Goal: Task Accomplishment & Management: Complete application form

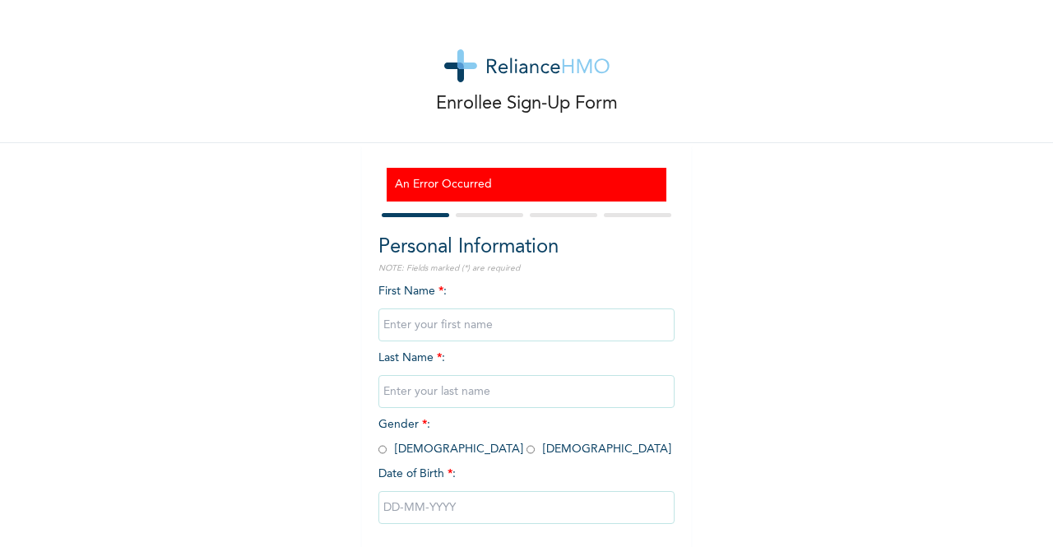
click at [535, 63] on img at bounding box center [526, 65] width 165 height 33
click at [567, 70] on img at bounding box center [526, 65] width 165 height 33
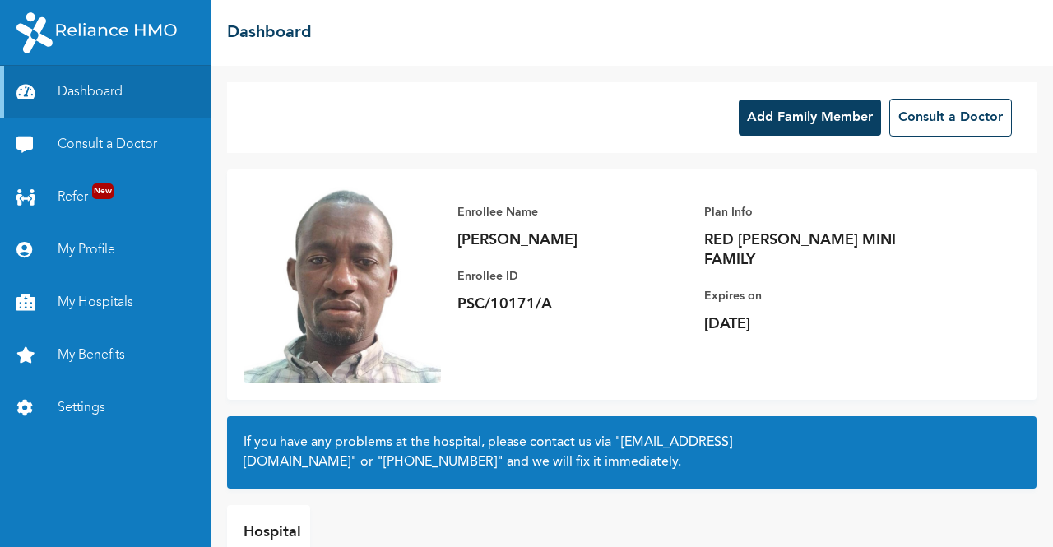
click at [802, 118] on button "Add Family Member" at bounding box center [810, 118] width 142 height 36
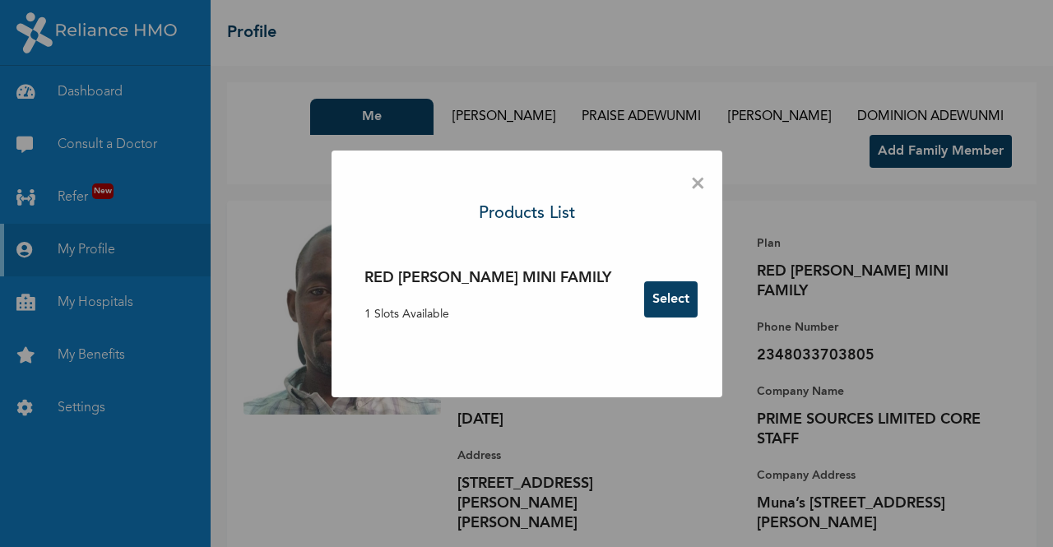
click at [644, 300] on button "Select" at bounding box center [670, 299] width 53 height 36
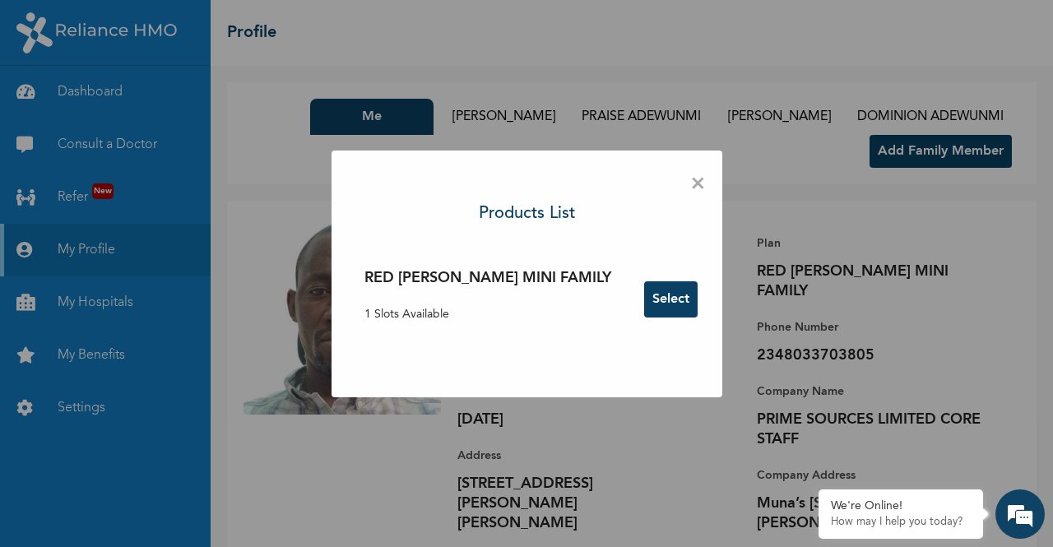
click at [644, 308] on button "Select" at bounding box center [670, 299] width 53 height 36
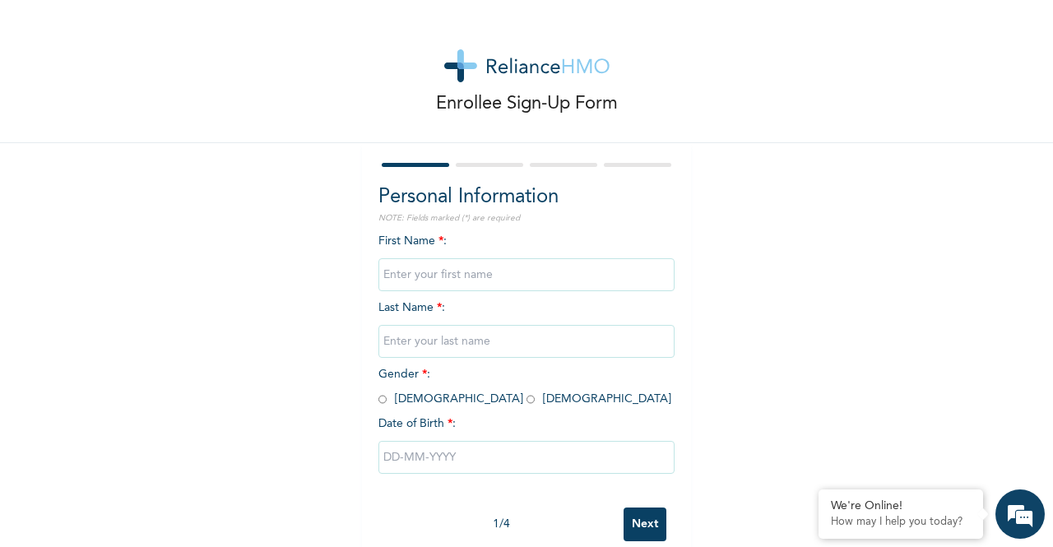
click at [553, 280] on input "text" at bounding box center [526, 274] width 296 height 33
type input "d"
type input "DAMILARE"
click at [484, 343] on input "text" at bounding box center [526, 341] width 296 height 33
type input "ADEWUNMI"
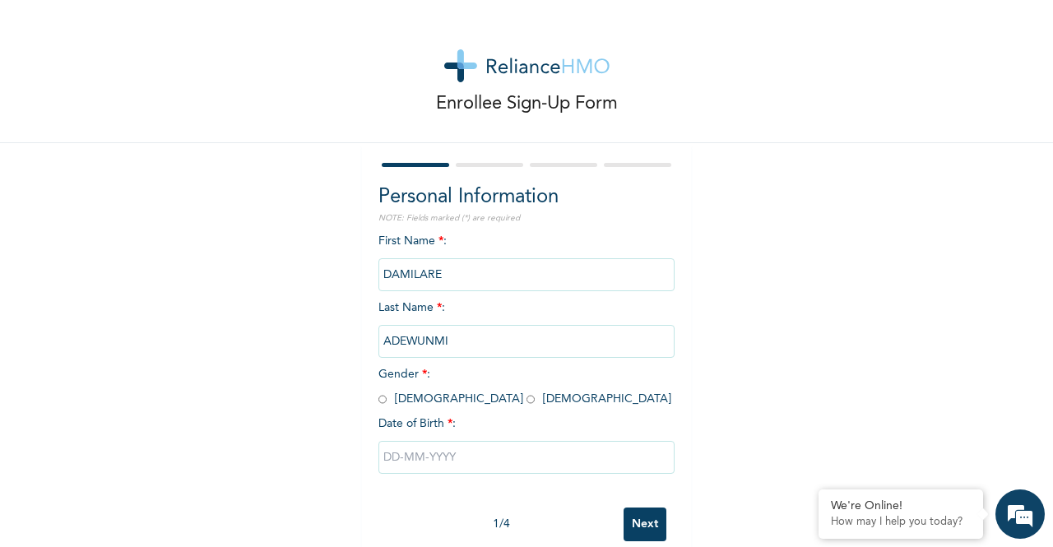
click at [378, 409] on div "First Name * : DAMILARE Last Name * : ADEWUNMI Gender * : Male Female Date of B…" at bounding box center [526, 366] width 296 height 266
click at [378, 401] on input "radio" at bounding box center [382, 399] width 8 height 16
radio input "true"
click at [442, 460] on input "text" at bounding box center [526, 457] width 296 height 33
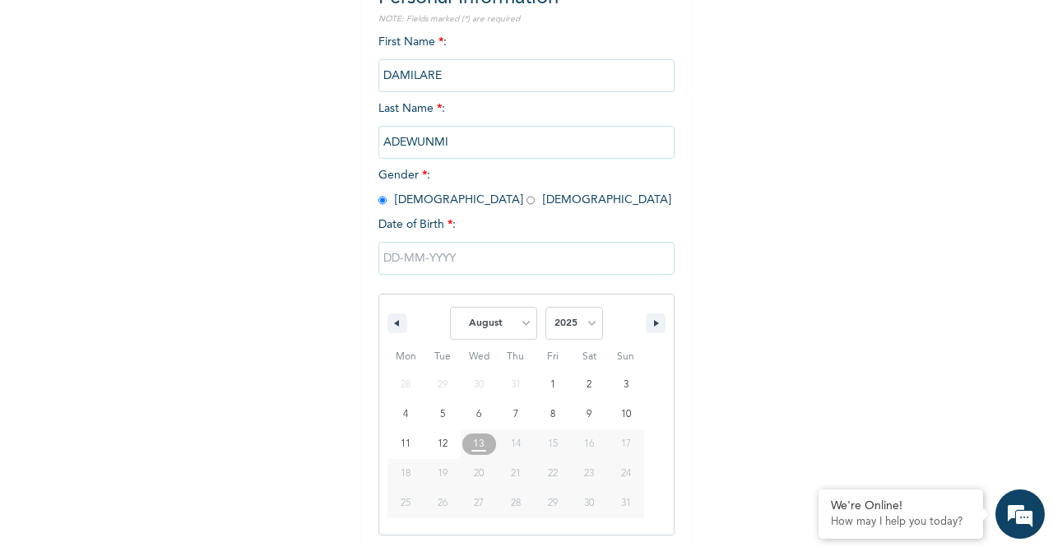
scroll to position [202, 0]
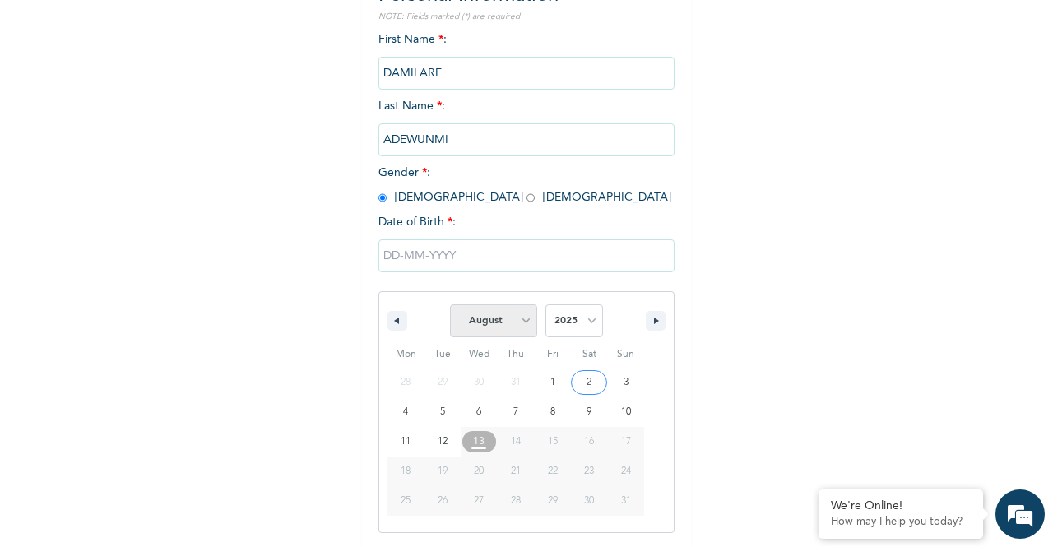
click at [516, 323] on select "January February March April May June July August September October November De…" at bounding box center [493, 320] width 87 height 33
select select "5"
click at [450, 306] on select "January February March April May June July August September October November De…" at bounding box center [493, 320] width 87 height 33
click at [578, 322] on select "2025 2024 2023 2022 2021 2020 2019 2018 2017 2016 2015 2014 2013 2012 2011 2010…" at bounding box center [574, 320] width 58 height 33
select select "1996"
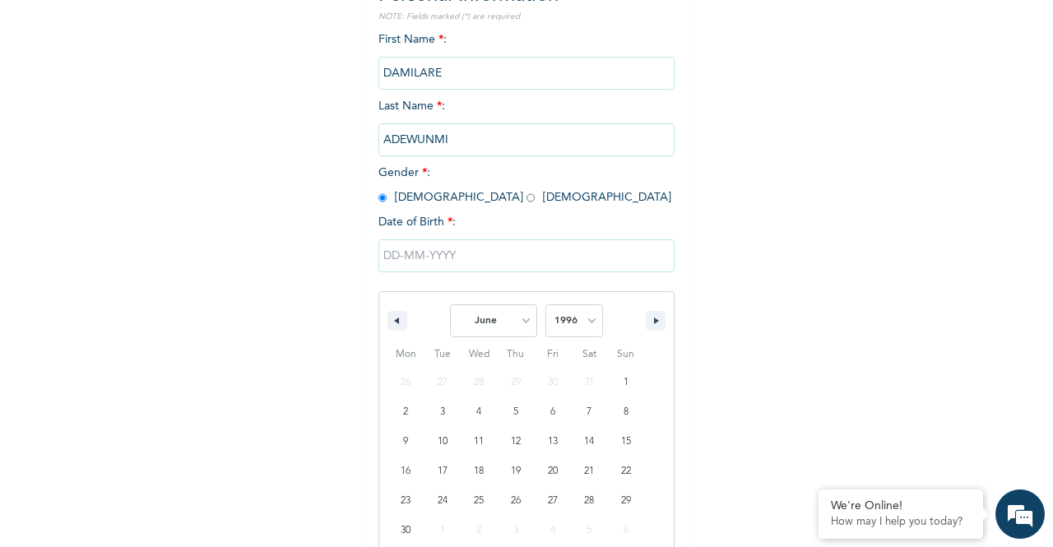
click at [545, 306] on select "2025 2024 2023 2022 2021 2020 2019 2018 2017 2016 2015 2014 2013 2012 2011 2010…" at bounding box center [574, 320] width 58 height 33
type input "06/05/1996"
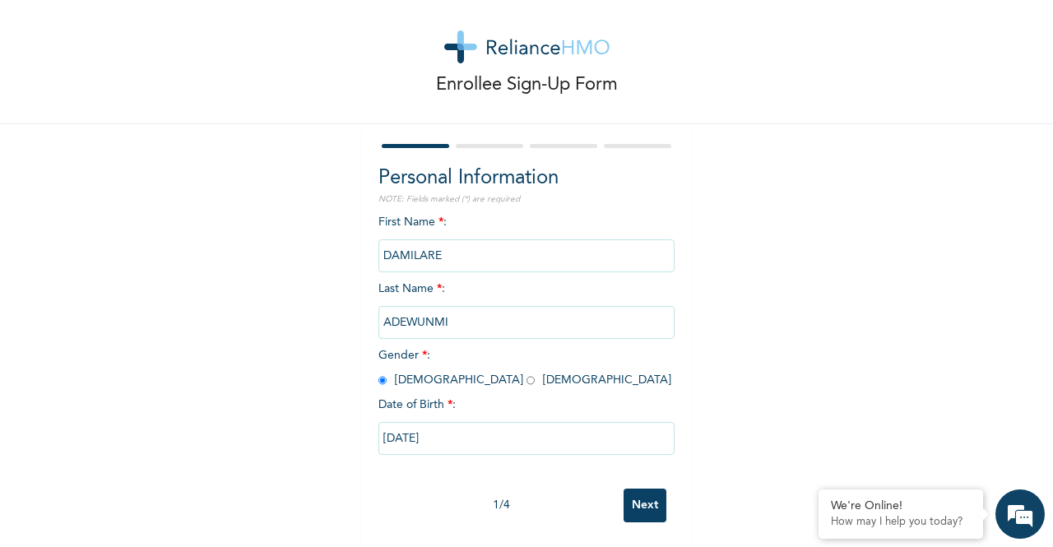
click at [476, 422] on input "06/05/1996" at bounding box center [526, 438] width 296 height 33
select select "5"
select select "1996"
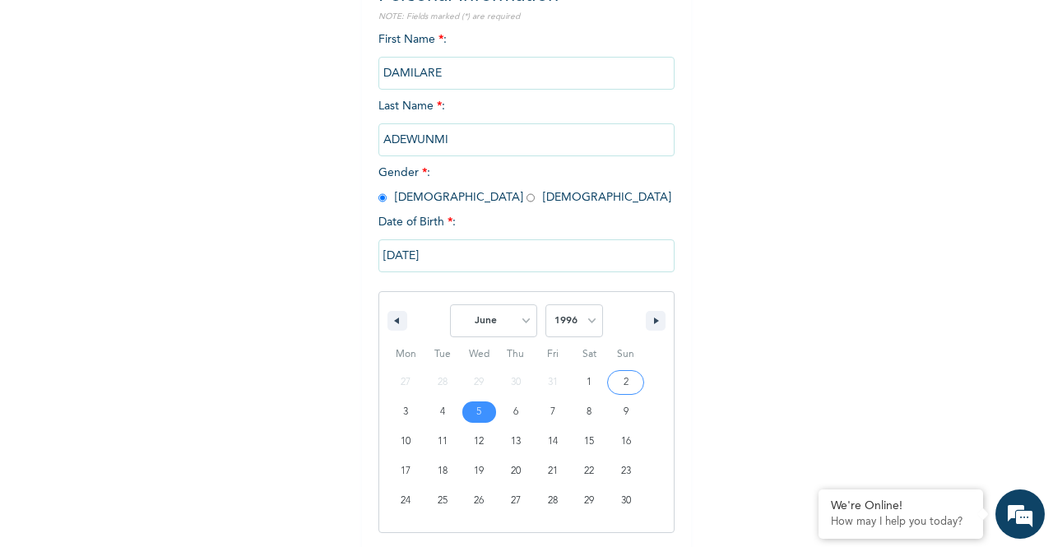
scroll to position [33, 0]
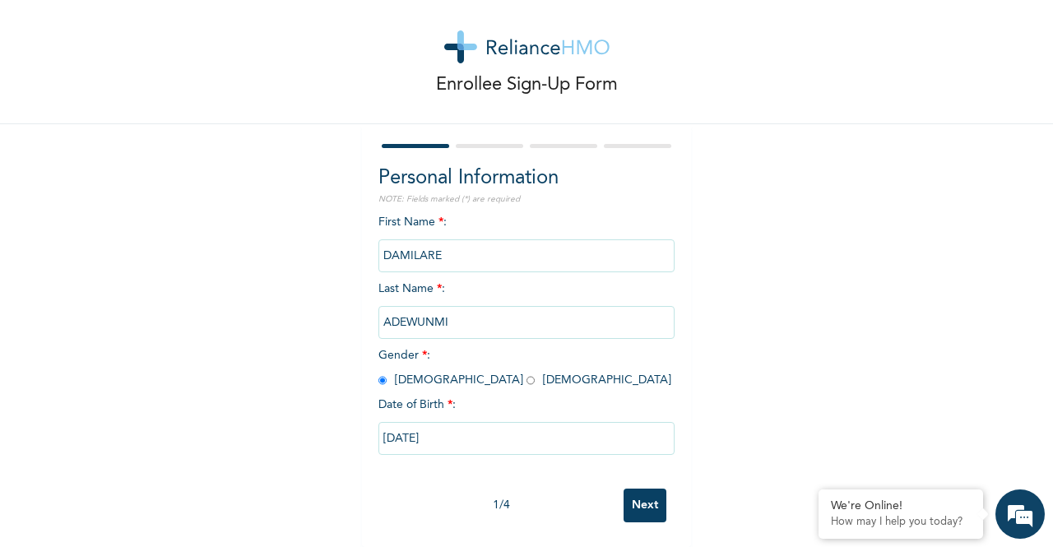
click at [756, 394] on div "Enrollee Sign-Up Form Personal Information NOTE: Fields marked (*) are required…" at bounding box center [526, 264] width 1053 height 566
click at [1044, 527] on div "We're Online! How may I help you today?" at bounding box center [1019, 513] width 49 height 49
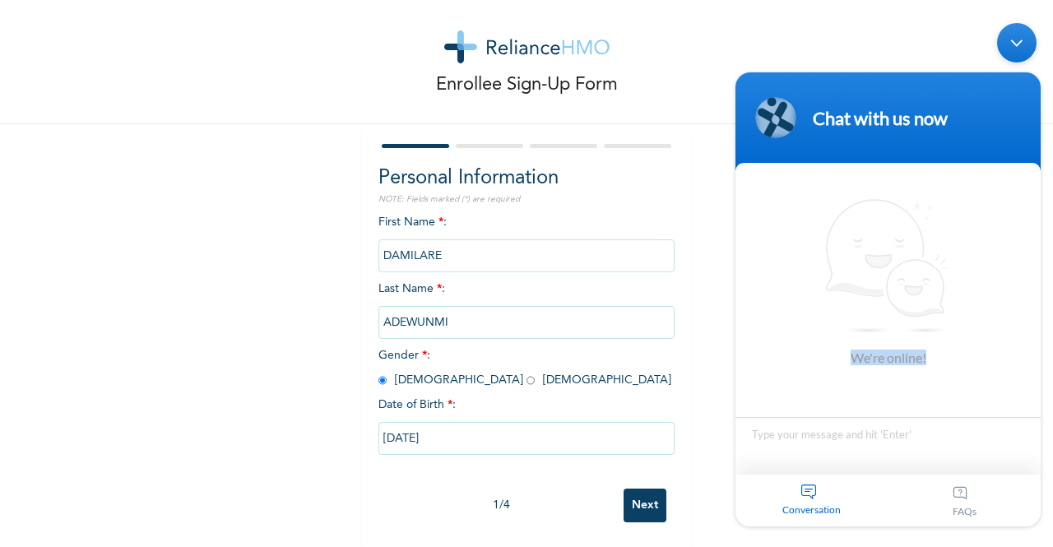
click at [1044, 422] on body "Chat with us now We're online! Conversation FAQs" at bounding box center [888, 275] width 322 height 520
click at [1044, 518] on body "Chat with us now We're online! Conversation FAQs" at bounding box center [888, 275] width 322 height 520
click at [637, 504] on input "Next" at bounding box center [644, 506] width 43 height 34
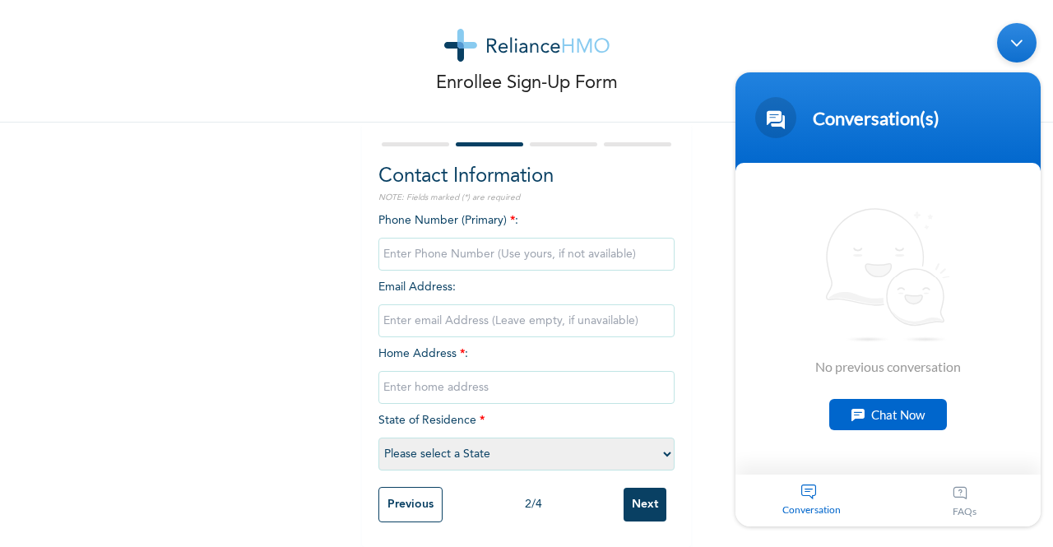
click at [482, 238] on input "phone" at bounding box center [526, 254] width 296 height 33
click at [717, 13] on div "Enrollee Sign-Up Form" at bounding box center [526, 50] width 1053 height 143
click at [708, 57] on div "Enrollee Sign-Up Form" at bounding box center [526, 50] width 1053 height 143
click at [699, 236] on div "Enrollee Sign-Up Form Contact Information NOTE: Fields marked (*) are required …" at bounding box center [526, 263] width 1053 height 568
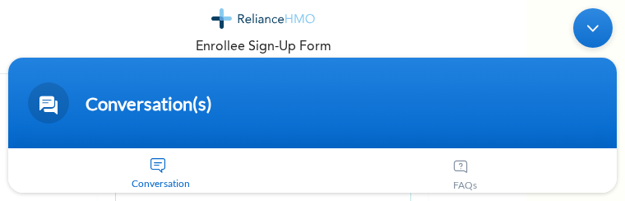
click at [393, 108] on div "Conversation(s)" at bounding box center [283, 103] width 395 height 22
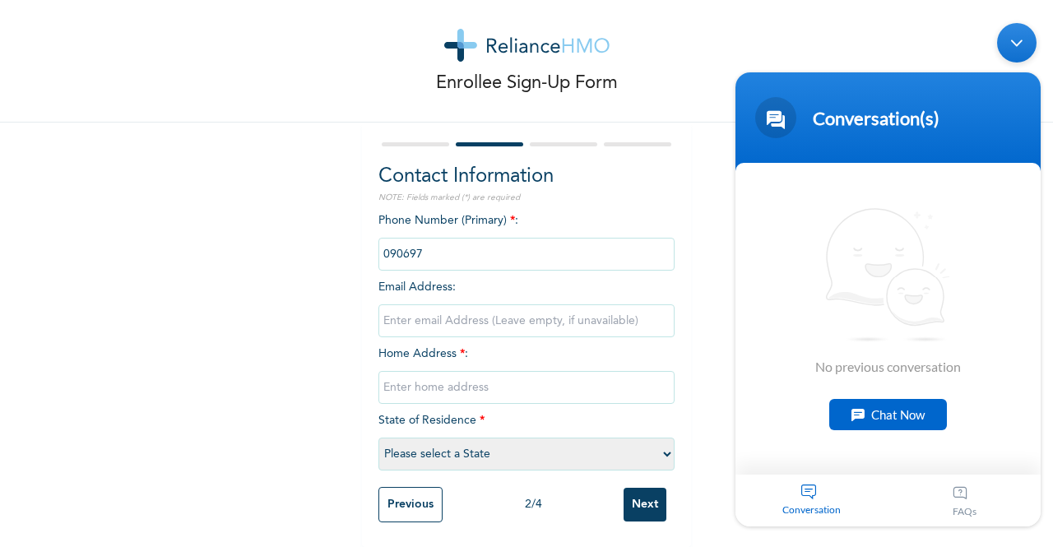
click at [450, 243] on input "phone" at bounding box center [526, 254] width 296 height 33
type input "09069758000"
click at [470, 381] on input "text" at bounding box center [526, 387] width 296 height 33
type input "25, KUDIRAT SOULE STREET, OFF COKER STREET, ORIMOLADE B/STOP, IFAKO IJAIYE, LAG…"
type input "Adewunmisamson@gmail.com"
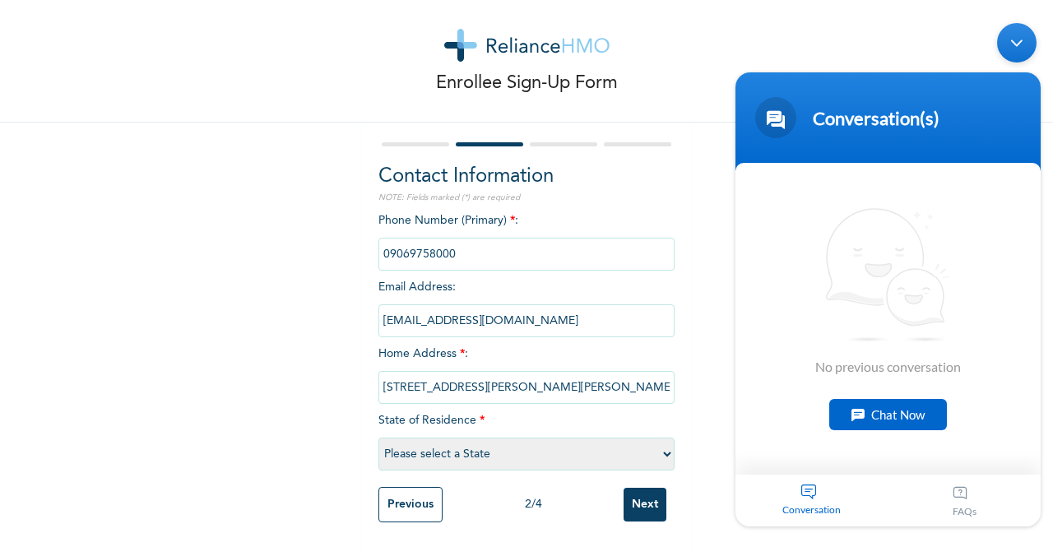
select select "25"
click at [644, 499] on input "Next" at bounding box center [644, 505] width 43 height 34
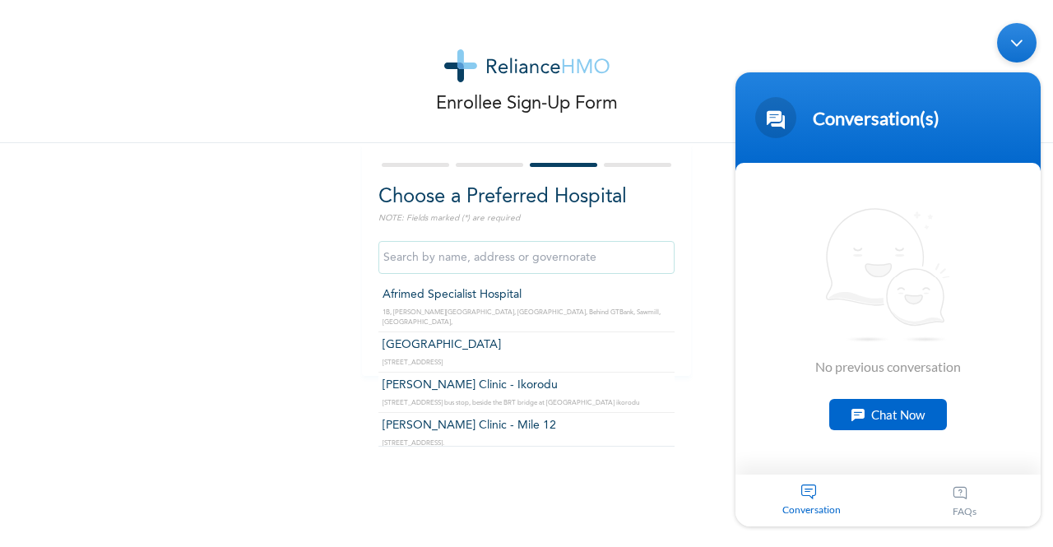
click at [479, 247] on input "text" at bounding box center [526, 257] width 296 height 33
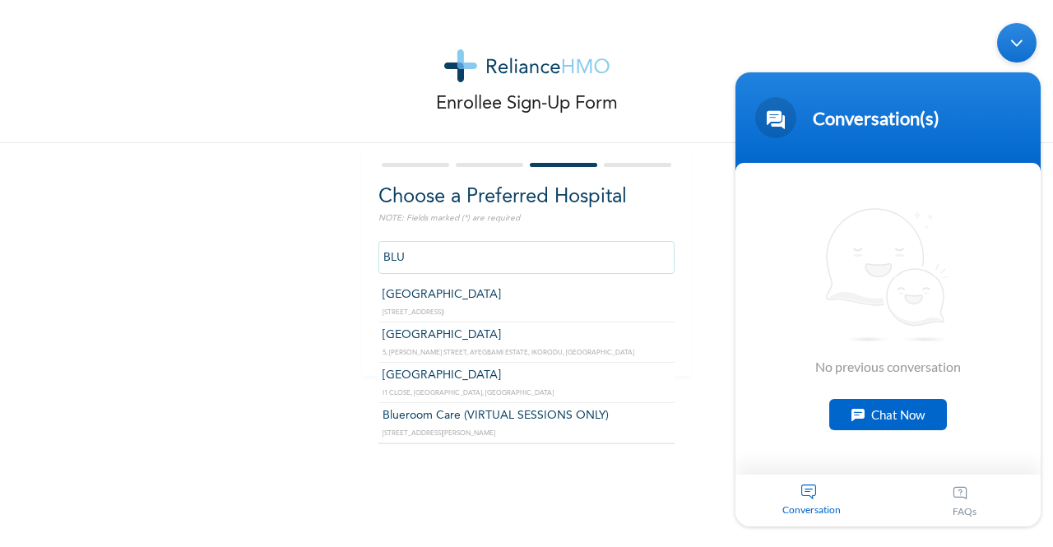
type input "Blue Cross Hospital"
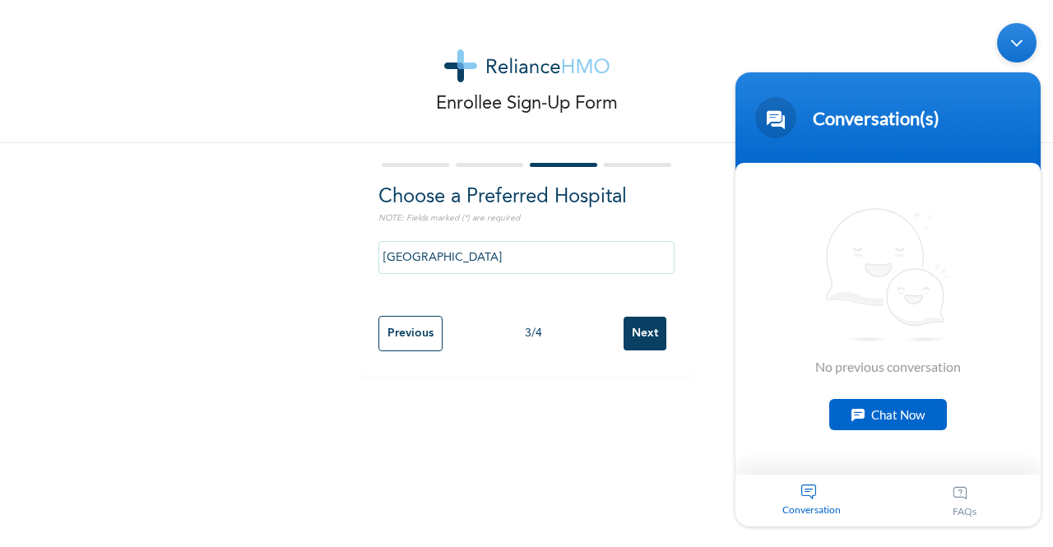
click at [639, 335] on input "Next" at bounding box center [644, 334] width 43 height 34
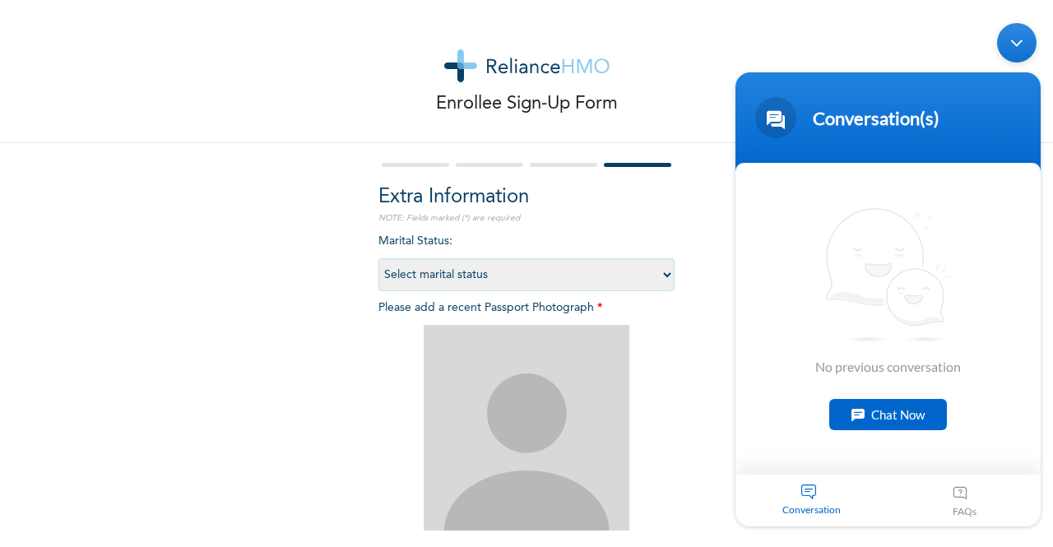
click at [660, 275] on select "Select marital status Single Married Divorced Widow/Widower" at bounding box center [526, 274] width 296 height 33
select select "1"
click at [378, 258] on select "Select marital status Single Married Divorced Widow/Widower" at bounding box center [526, 274] width 296 height 33
click at [1045, 524] on body "Conversation(s) We're online! No previous conversation Chat Now Conversation FA…" at bounding box center [888, 275] width 322 height 520
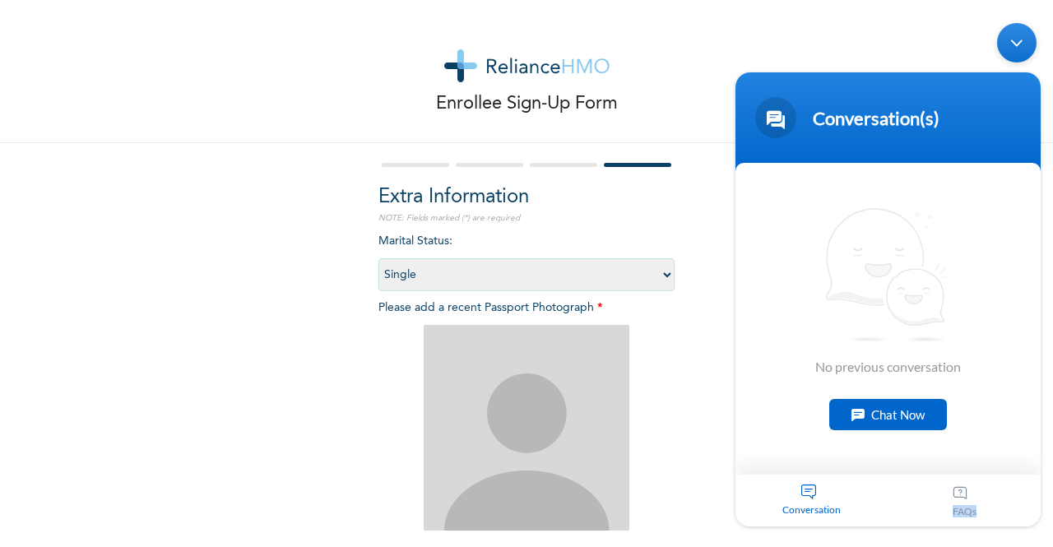
click at [1045, 524] on body "Conversation(s) We're online! No previous conversation Chat Now Conversation FA…" at bounding box center [888, 275] width 322 height 520
click at [1047, 530] on body "Conversation(s) We're online! No previous conversation Chat Now Conversation FA…" at bounding box center [888, 275] width 322 height 520
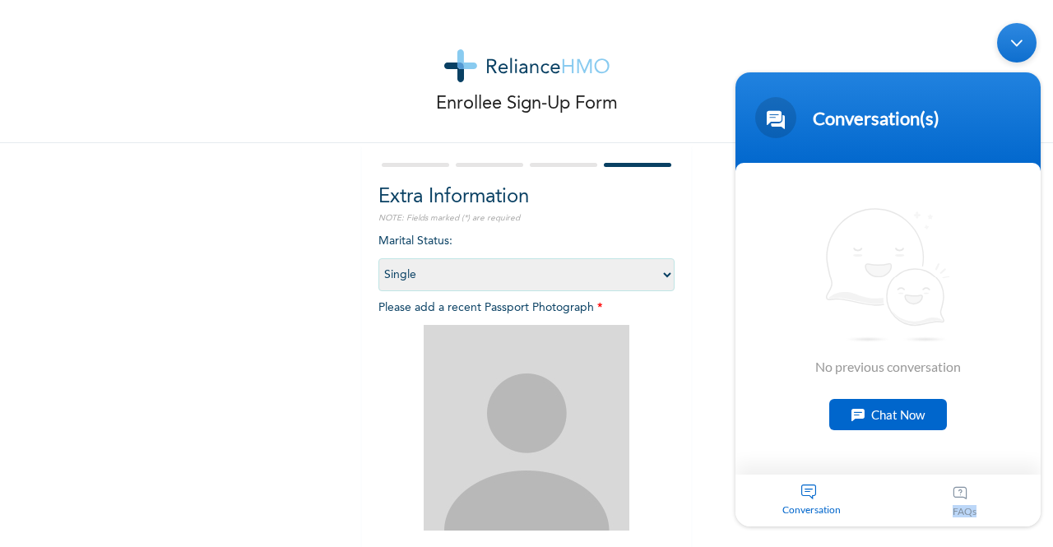
click at [1047, 530] on body "Conversation(s) We're online! No previous conversation Chat Now Conversation FA…" at bounding box center [888, 275] width 322 height 520
drag, startPoint x: 1047, startPoint y: 530, endPoint x: 1049, endPoint y: 396, distance: 133.2
click html "Conversation(s) We're online! No previous conversation Chat Now Conversation FA…"
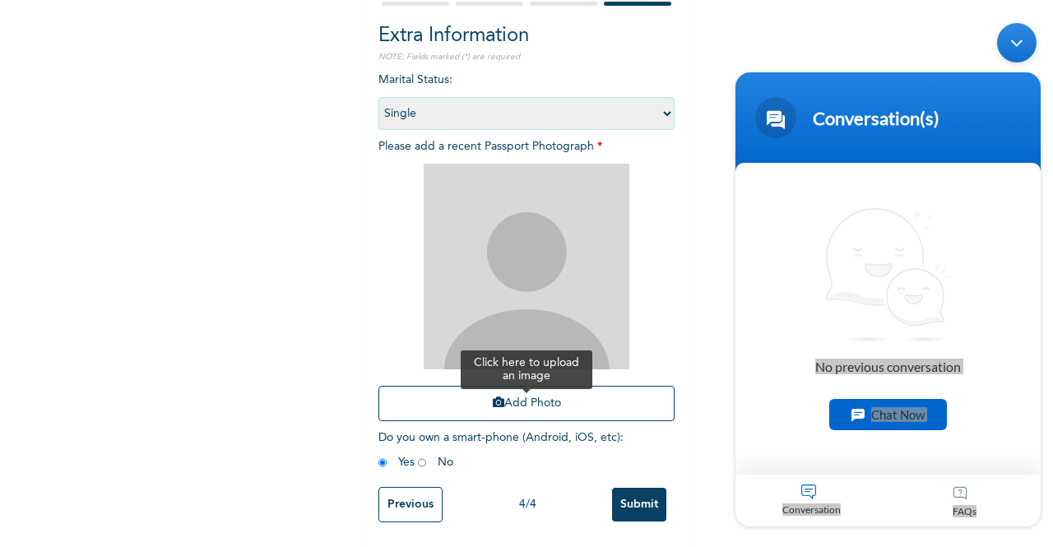
click at [502, 386] on button "Add Photo" at bounding box center [526, 403] width 296 height 35
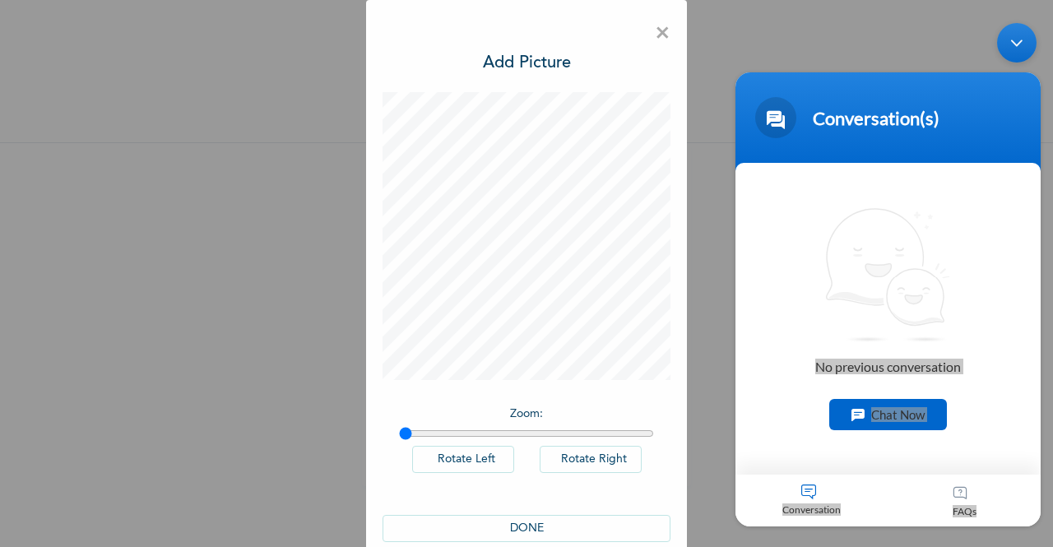
scroll to position [0, 0]
click at [548, 522] on button "DONE" at bounding box center [526, 528] width 288 height 27
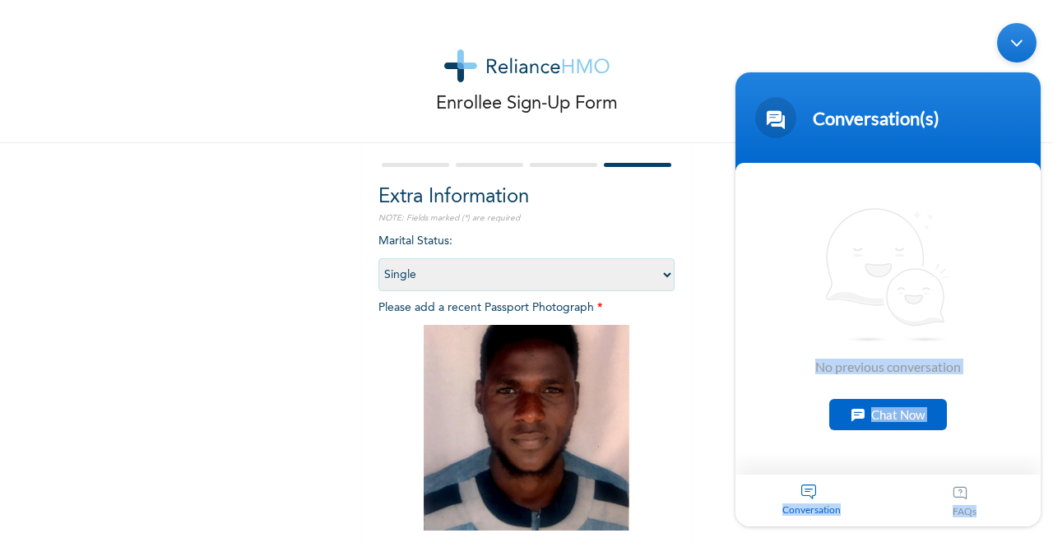
click at [1045, 526] on body "Conversation(s) We're online! No previous conversation Chat Now Conversation FA…" at bounding box center [888, 275] width 322 height 520
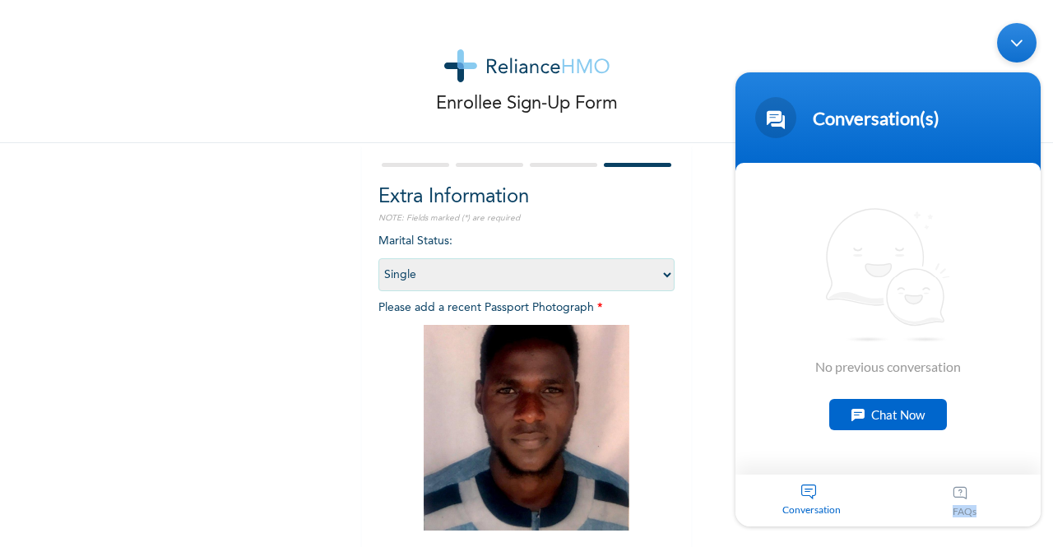
click at [1045, 526] on body "Conversation(s) We're online! No previous conversation Chat Now Conversation FA…" at bounding box center [888, 275] width 322 height 520
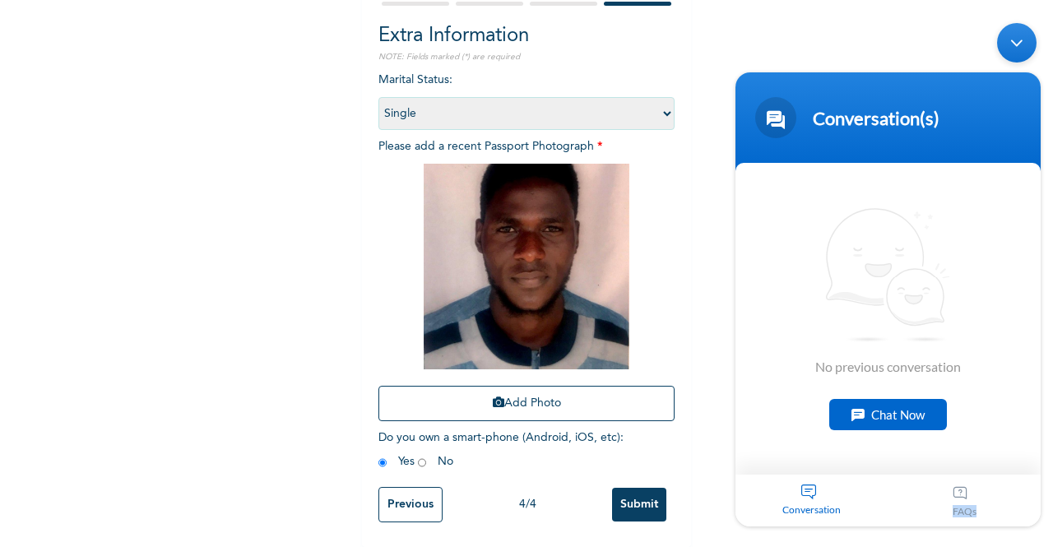
scroll to position [174, 0]
click at [632, 493] on input "Submit" at bounding box center [639, 505] width 54 height 34
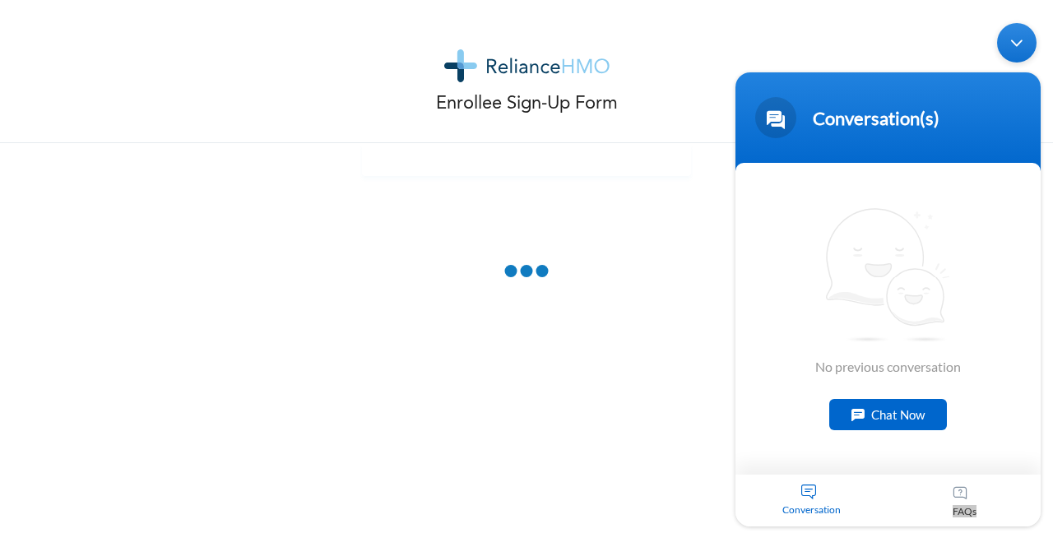
click at [1045, 526] on body "Conversation(s) We're online! No previous conversation Chat Now Conversation FA…" at bounding box center [888, 275] width 322 height 520
click at [155, 348] on div "Enrollee Sign-Up Form" at bounding box center [526, 273] width 1053 height 547
click at [1022, 43] on div "Minimize live chat window" at bounding box center [1016, 42] width 39 height 39
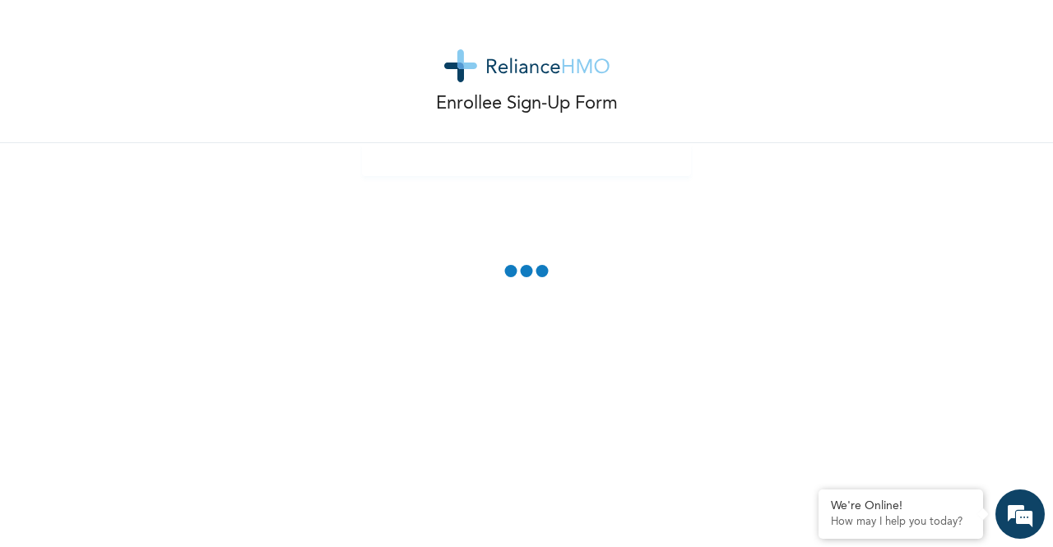
click at [505, 65] on img at bounding box center [526, 65] width 165 height 33
click at [511, 134] on div "Enrollee Sign-Up Form" at bounding box center [526, 71] width 1053 height 143
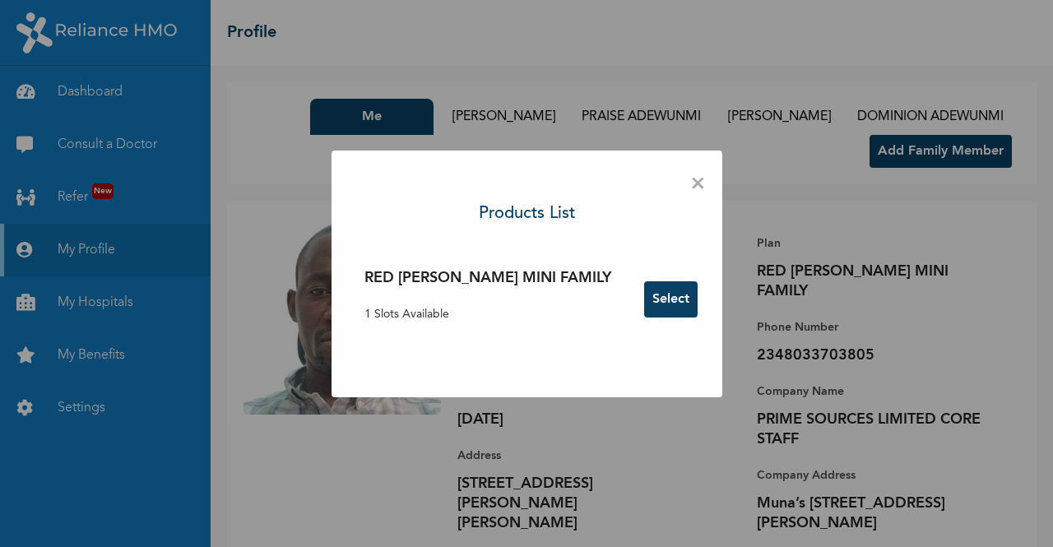
click at [644, 307] on button "Select" at bounding box center [670, 299] width 53 height 36
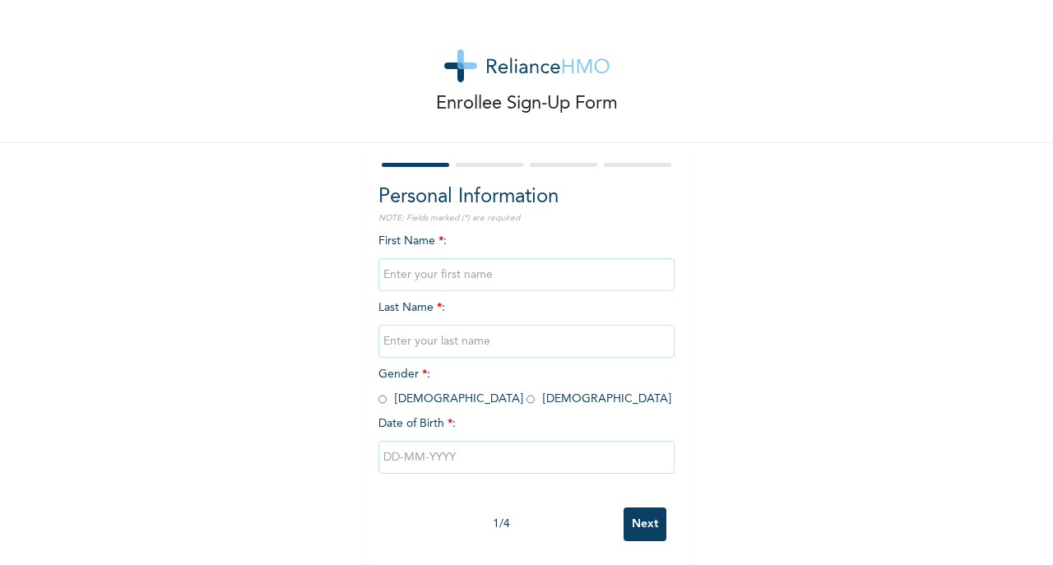
click at [487, 273] on input "text" at bounding box center [526, 274] width 296 height 33
click at [549, 274] on input "text" at bounding box center [526, 274] width 296 height 33
type input "A"
type input "D"
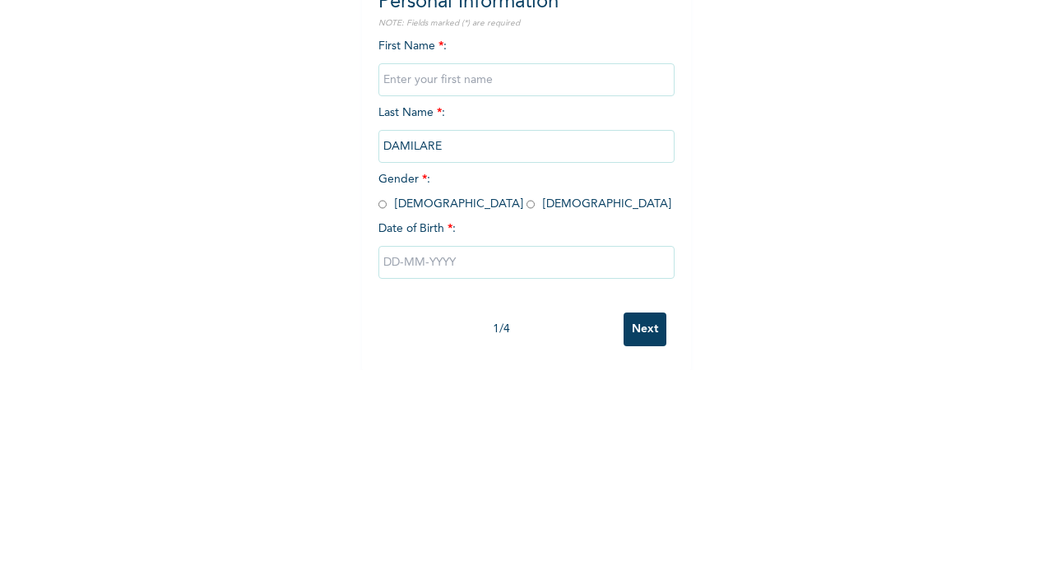
type input "DAMILARE"
click at [508, 279] on input "text" at bounding box center [526, 274] width 296 height 33
click at [419, 348] on input "DAMILARE" at bounding box center [526, 341] width 296 height 33
click at [451, 275] on input "text" at bounding box center [526, 274] width 296 height 33
paste input "DAMILARE"
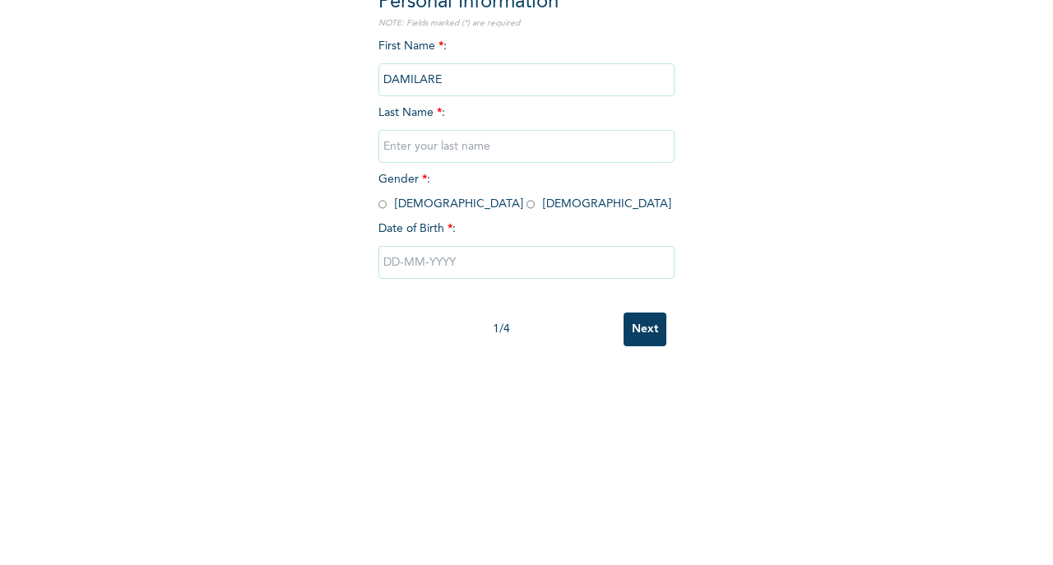
type input "DAMILARE"
click at [428, 340] on input "text" at bounding box center [526, 341] width 296 height 33
click at [443, 343] on input "text" at bounding box center [526, 341] width 296 height 33
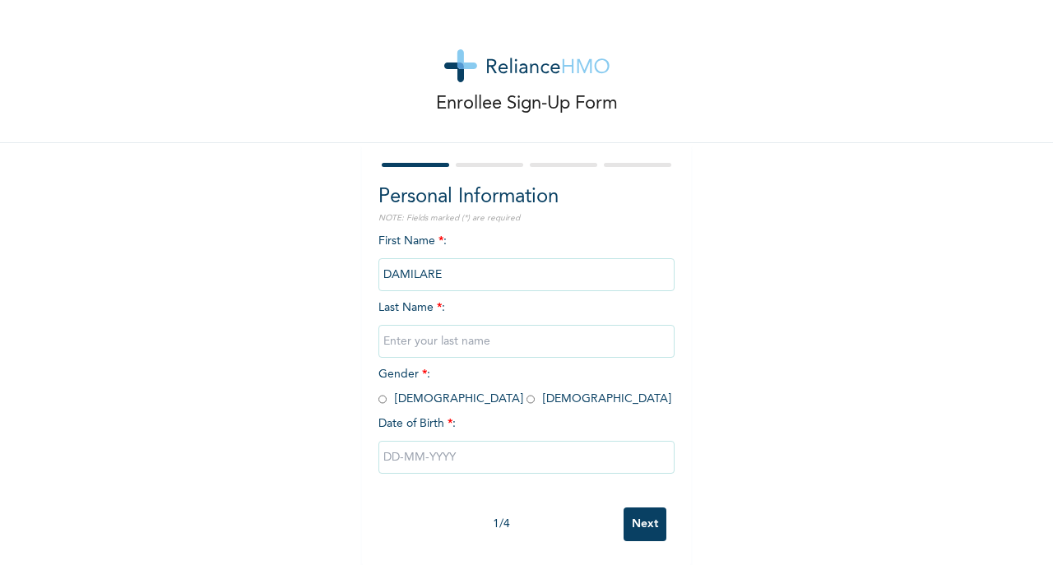
click at [456, 347] on input "text" at bounding box center [526, 341] width 296 height 33
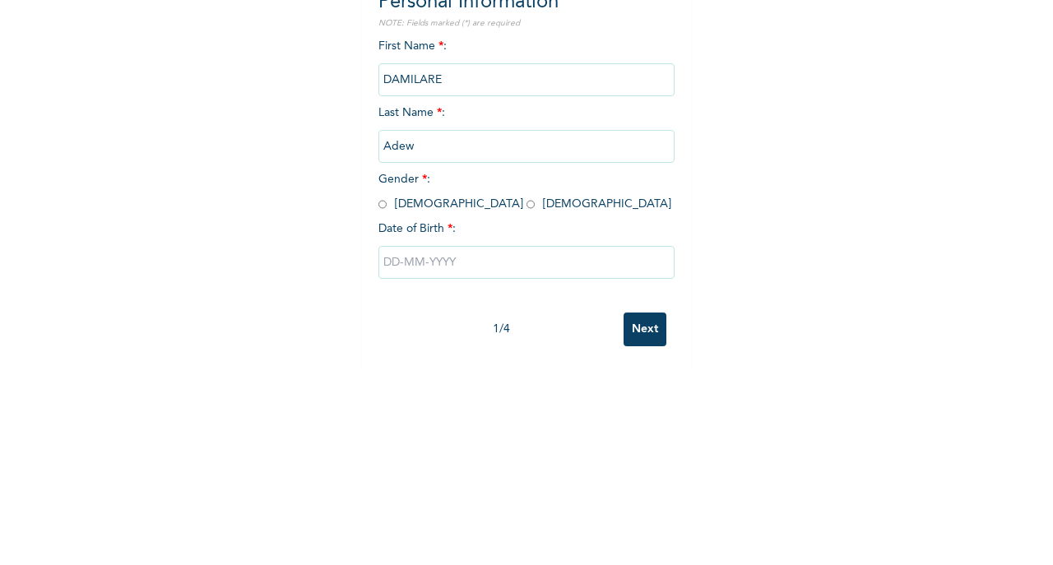
type input "Adewunmi"
click at [378, 391] on input "radio" at bounding box center [382, 399] width 8 height 16
radio input "true"
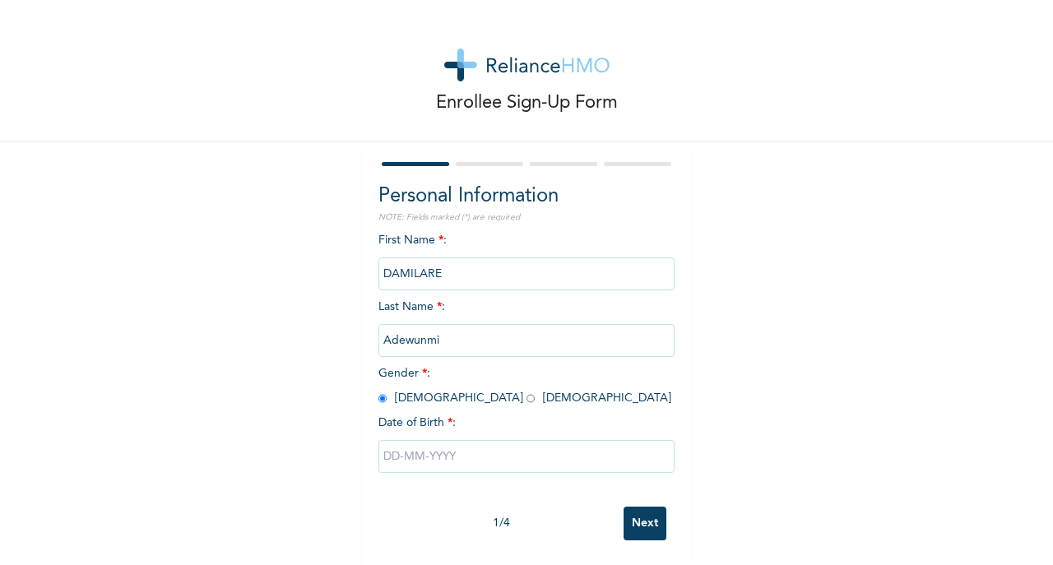
click at [471, 447] on input "text" at bounding box center [526, 456] width 296 height 33
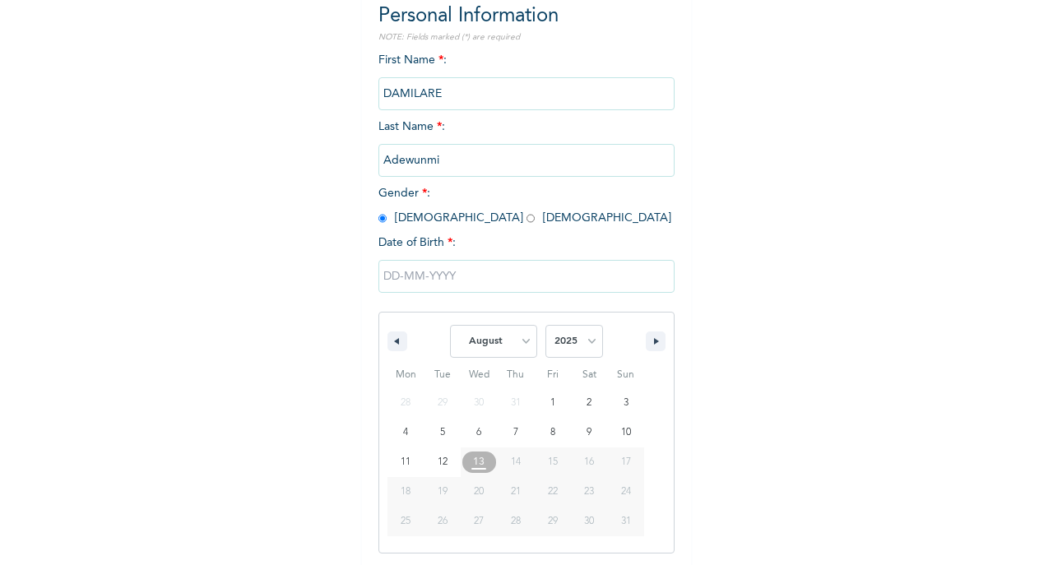
scroll to position [183, 0]
click at [515, 343] on select "January February March April May June July August September October November De…" at bounding box center [493, 338] width 87 height 33
select select "5"
click at [450, 324] on select "January February March April May June July August September October November De…" at bounding box center [493, 338] width 87 height 33
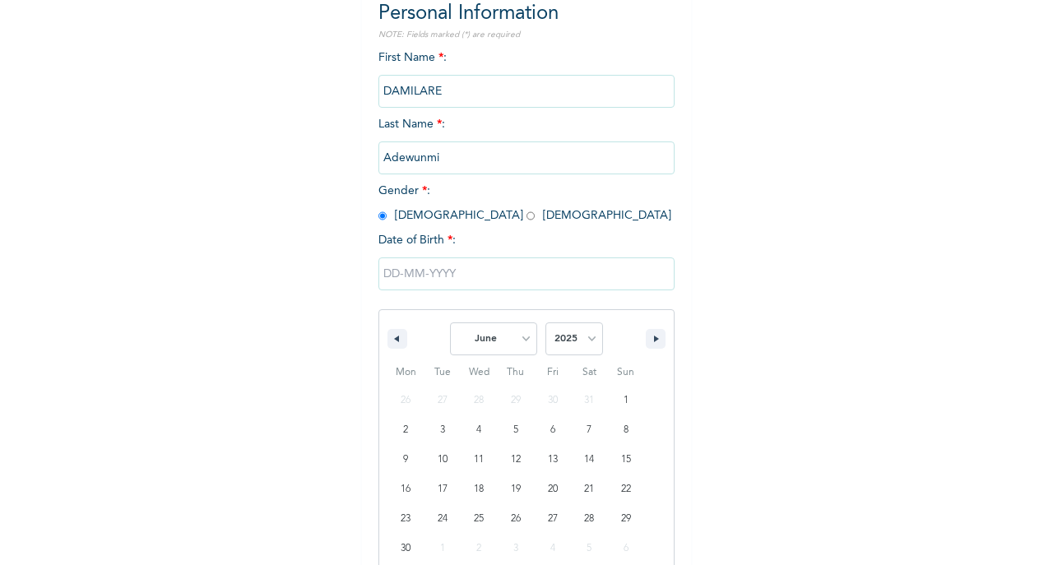
click at [589, 343] on select "2025 2024 2023 2022 2021 2020 2019 2018 2017 2016 2015 2014 2013 2012 2011 2010…" at bounding box center [574, 338] width 58 height 33
click at [878, 155] on div "Enrollee Sign-Up Form Personal Information NOTE: Fields marked (*) are required…" at bounding box center [526, 241] width 1053 height 848
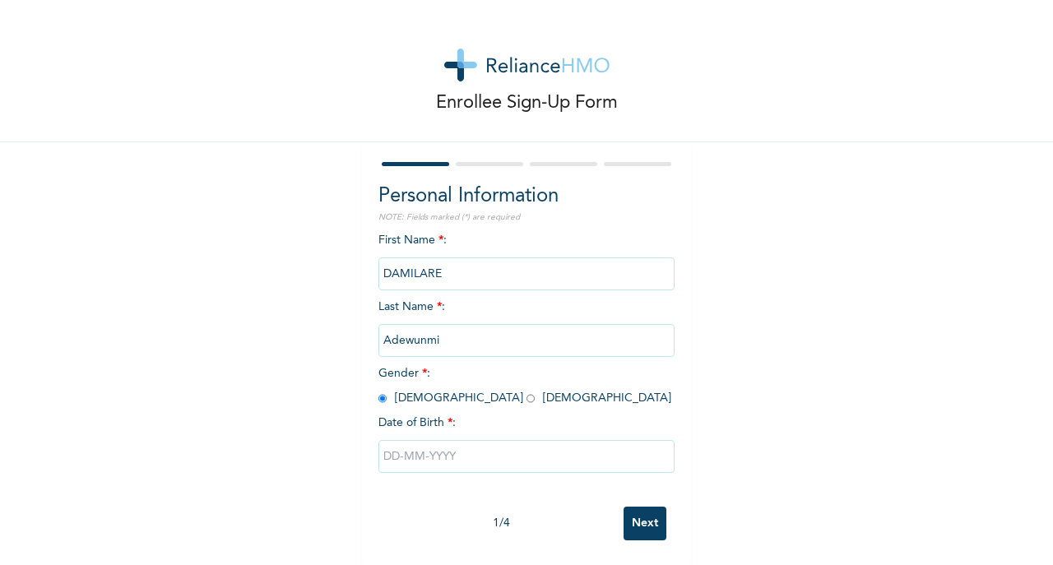
scroll to position [15, 0]
click at [913, 114] on div "Enrollee Sign-Up Form" at bounding box center [526, 70] width 1053 height 143
click at [442, 447] on input "text" at bounding box center [526, 456] width 296 height 33
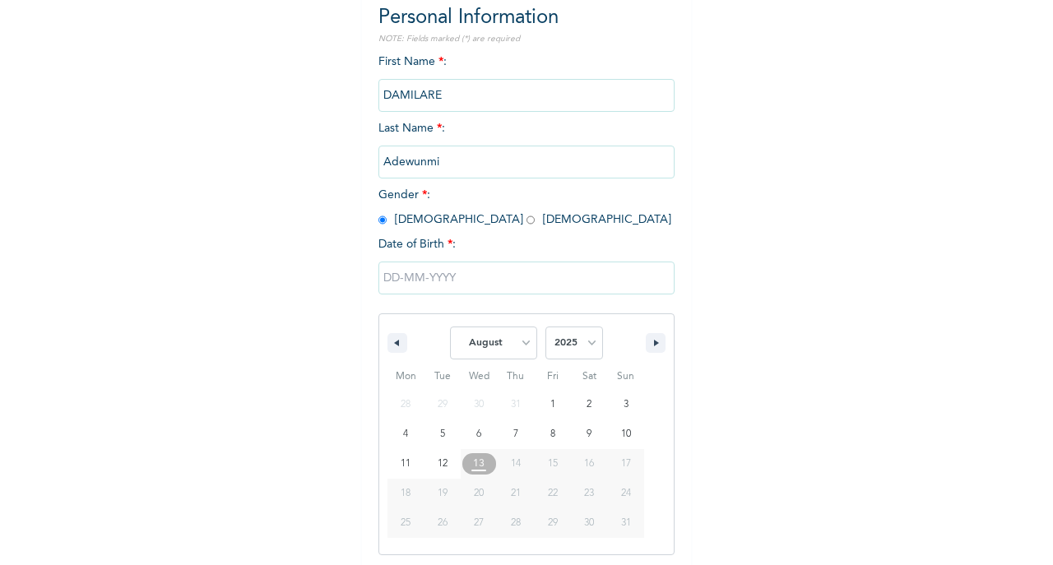
scroll to position [183, 0]
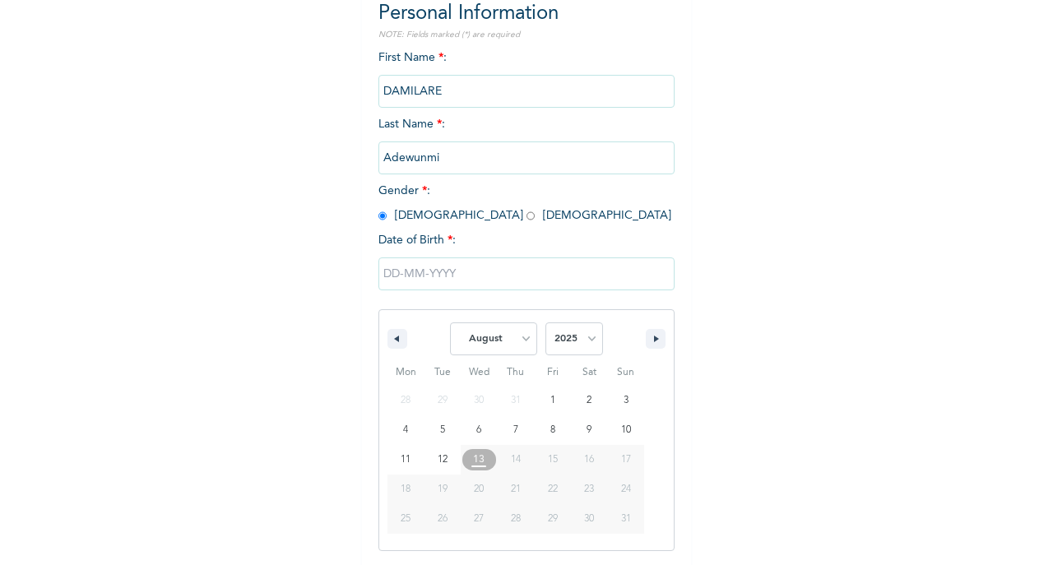
click at [517, 343] on select "January February March April May June July August September October November De…" at bounding box center [493, 338] width 87 height 33
select select "5"
click at [450, 324] on select "January February March April May June July August September October November De…" at bounding box center [493, 338] width 87 height 33
click at [584, 338] on select "2025 2024 2023 2022 2021 2020 2019 2018 2017 2016 2015 2014 2013 2012 2011 2010…" at bounding box center [574, 338] width 58 height 33
click at [582, 345] on select "2025 2024 2023 2022 2021 2020 2019 2018 2017 2016 2015 2014 2013 2012 2011 2010…" at bounding box center [574, 338] width 58 height 33
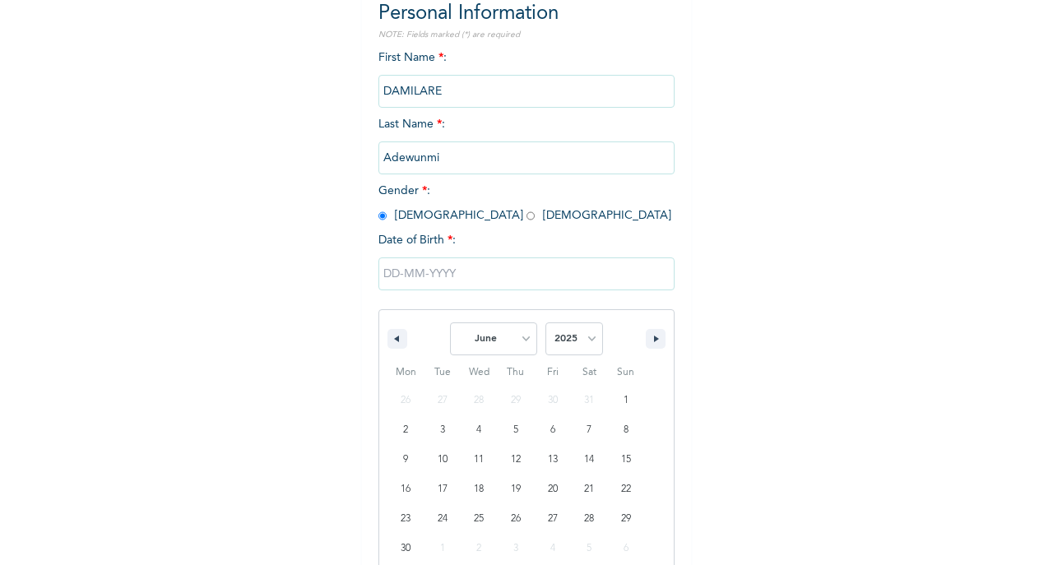
click at [837, 368] on div "Enrollee Sign-Up Form Personal Information NOTE: Fields marked (*) are required…" at bounding box center [526, 241] width 1053 height 848
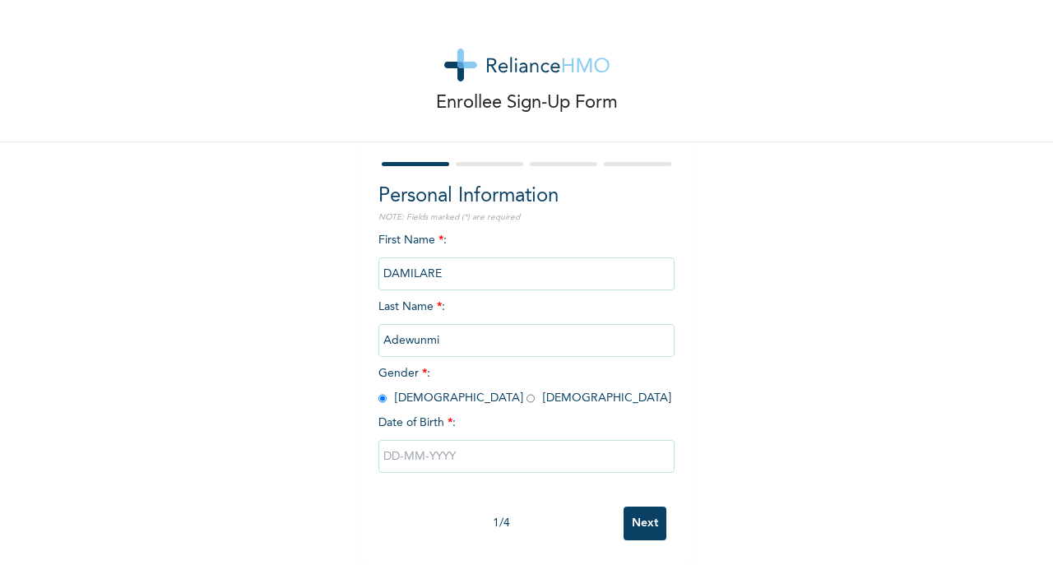
click at [505, 415] on div "Date of Birth * :" at bounding box center [526, 423] width 296 height 17
click at [457, 456] on input "text" at bounding box center [526, 456] width 296 height 33
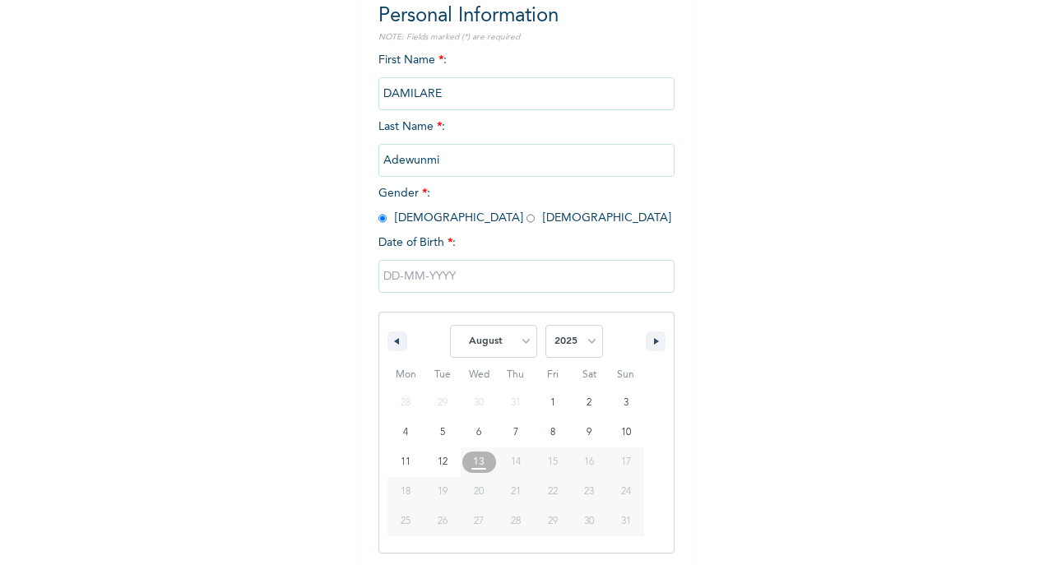
scroll to position [183, 0]
click at [589, 340] on select "2025 2024 2023 2022 2021 2020 2019 2018 2017 2016 2015 2014 2013 2012 2011 2010…" at bounding box center [574, 338] width 58 height 33
click at [481, 337] on select "January February March April May June July August September October November De…" at bounding box center [493, 338] width 87 height 33
select select "5"
click at [450, 324] on select "January February March April May June July August September October November De…" at bounding box center [493, 338] width 87 height 33
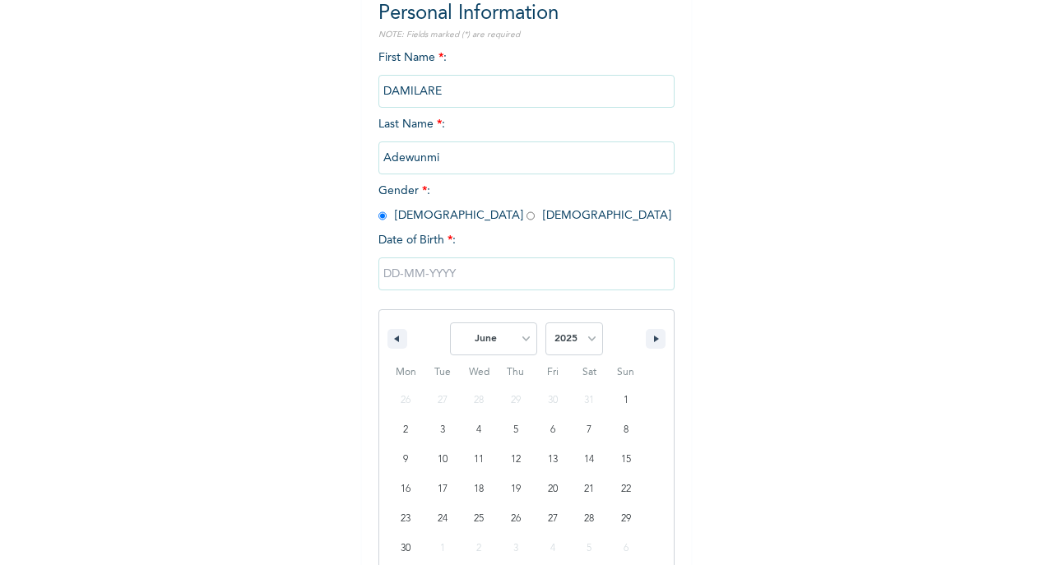
click at [581, 344] on select "2025 2024 2023 2022 2021 2020 2019 2018 2017 2016 2015 2014 2013 2012 2011 2010…" at bounding box center [574, 338] width 58 height 33
click at [589, 327] on select "2025 2024 2023 2022 2021 2020 2019 2018 2017 2016 2015 2014 2013 2012 2011 2010…" at bounding box center [574, 338] width 58 height 33
click at [588, 343] on select "2025 2024 2023 2022 2021 2020 2019 2018 2017 2016 2015 2014 2013 2012 2011 2010…" at bounding box center [574, 338] width 58 height 33
click at [590, 329] on select "2025 2024 2023 2022 2021 2020 2019 2018 2017 2016 2015 2014 2013 2012 2011 2010…" at bounding box center [574, 338] width 58 height 33
click at [589, 344] on select "2025 2024 2023 2022 2021 2020 2019 2018 2017 2016 2015 2014 2013 2012 2011 2010…" at bounding box center [574, 338] width 58 height 33
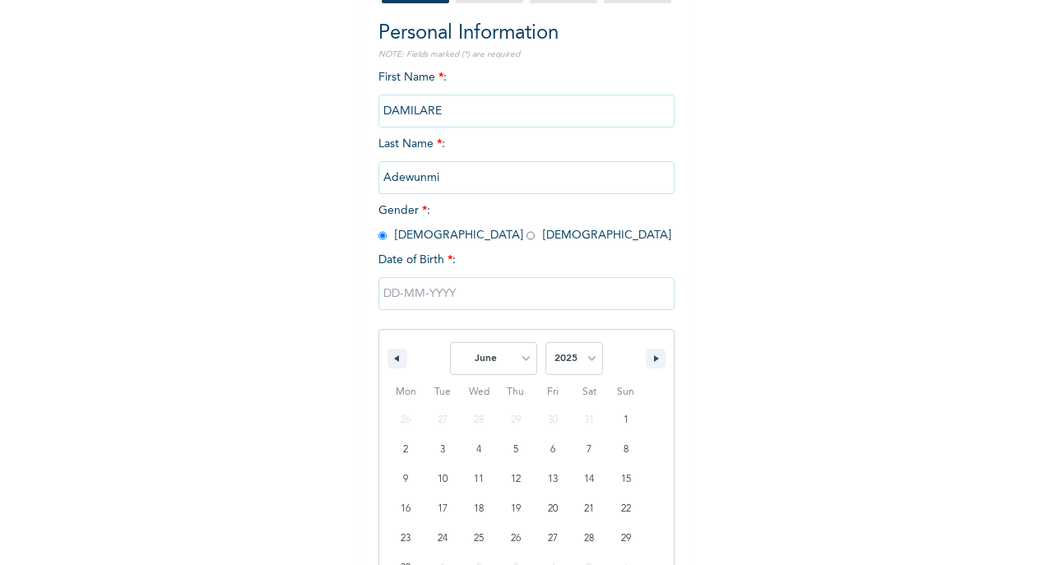
scroll to position [157, 0]
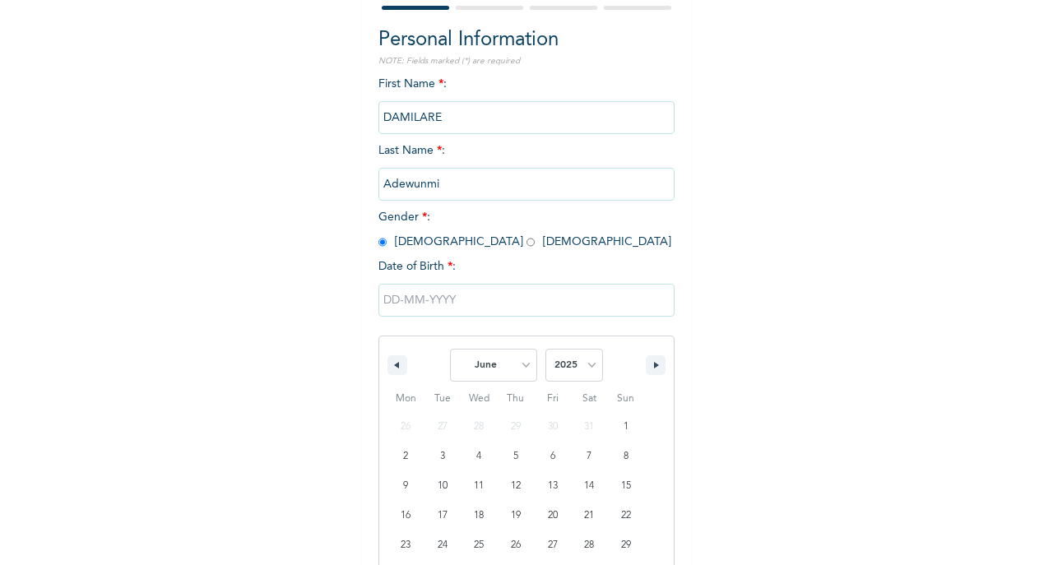
click at [587, 355] on select "2025 2024 2023 2022 2021 2020 2019 2018 2017 2016 2015 2014 2013 2012 2011 2010…" at bounding box center [574, 365] width 58 height 33
click at [589, 355] on select "2025 2024 2023 2022 2021 2020 2019 2018 2017 2016 2015 2014 2013 2012 2011 2010…" at bounding box center [574, 365] width 58 height 33
click at [589, 368] on select "2025 2024 2023 2022 2021 2020 2019 2018 2017 2016 2015 2014 2013 2012 2011 2010…" at bounding box center [574, 365] width 58 height 33
select select "1996"
click at [545, 350] on select "2025 2024 2023 2022 2021 2020 2019 2018 2017 2016 2015 2014 2013 2012 2011 2010…" at bounding box center [574, 365] width 58 height 33
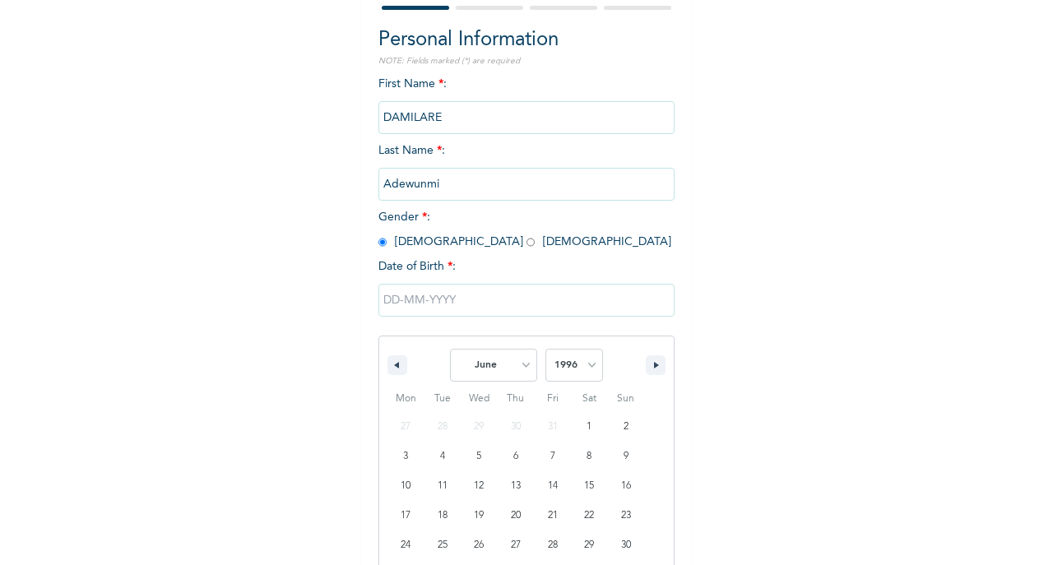
scroll to position [239, 0]
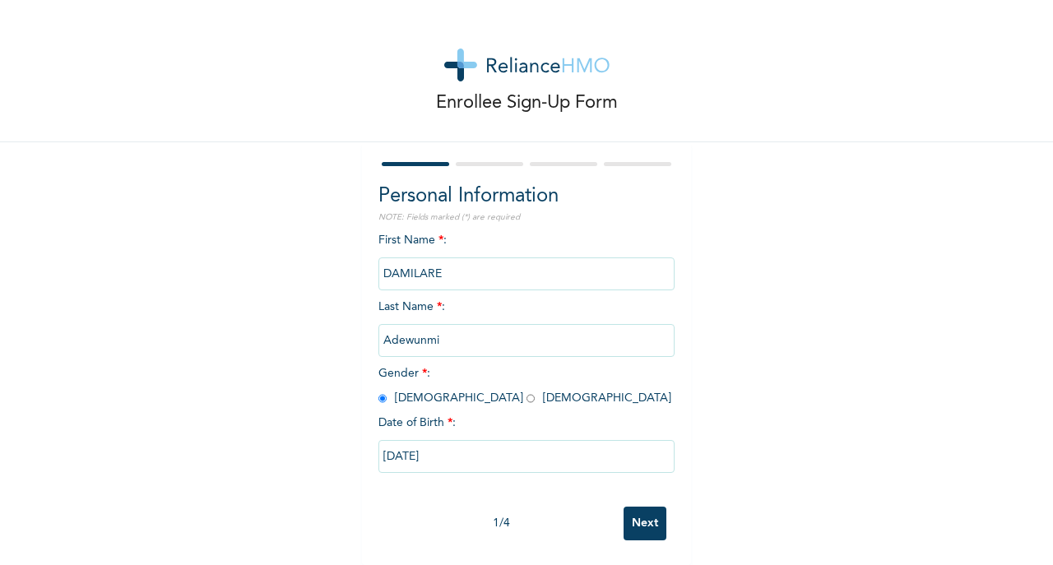
type input "06/04/1996"
click at [646, 507] on input "Next" at bounding box center [644, 524] width 43 height 34
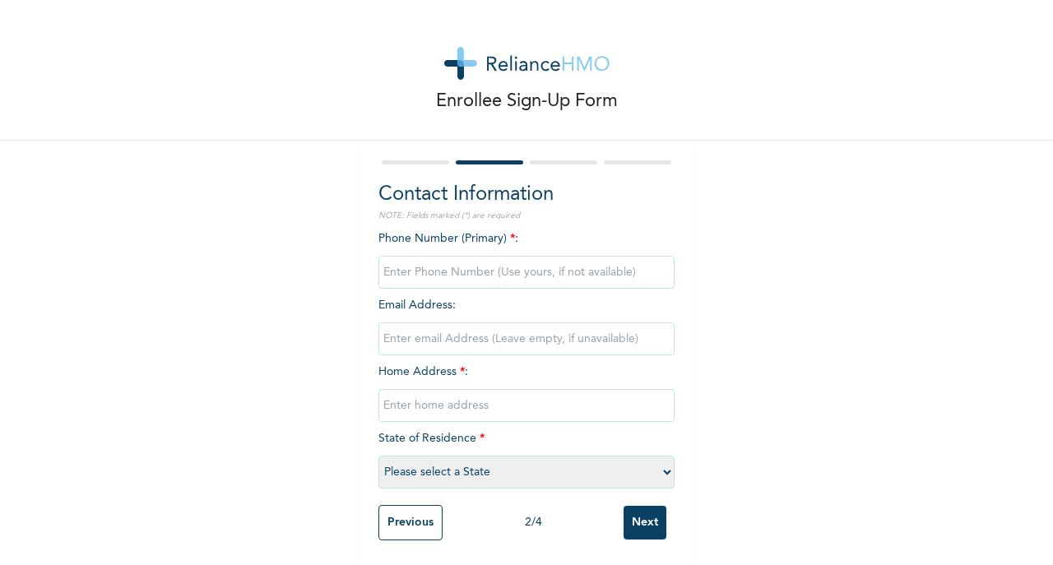
click at [492, 262] on input "phone" at bounding box center [526, 272] width 296 height 33
click at [441, 257] on input "phone" at bounding box center [526, 272] width 296 height 33
click at [814, 234] on div "Enrollee Sign-Up Form Contact Information NOTE: Fields marked (*) are required …" at bounding box center [526, 282] width 1053 height 568
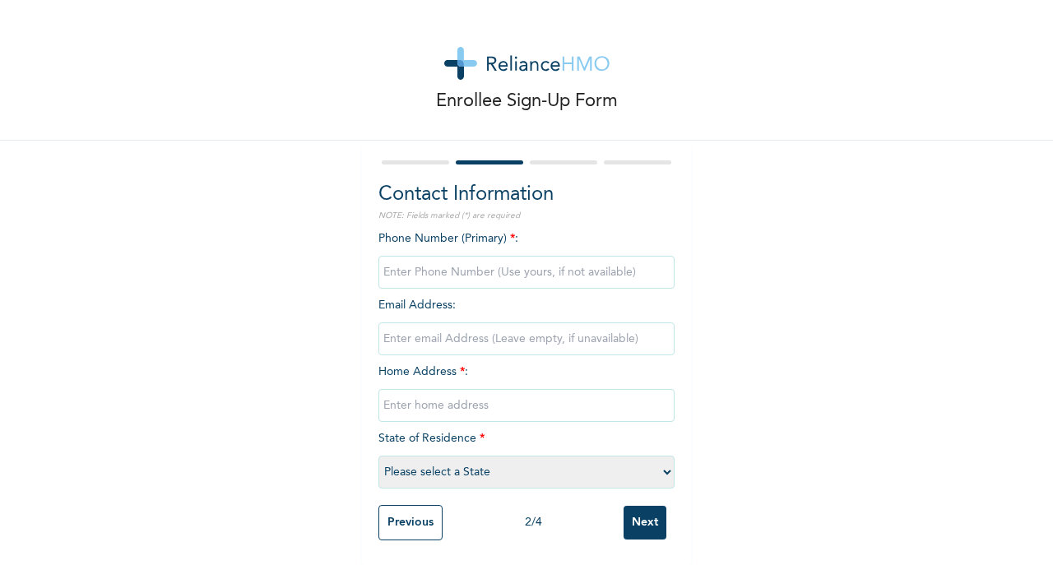
click at [416, 264] on input "phone" at bounding box center [526, 272] width 296 height 33
type input "07084202668"
click at [474, 389] on input "text" at bounding box center [526, 405] width 296 height 33
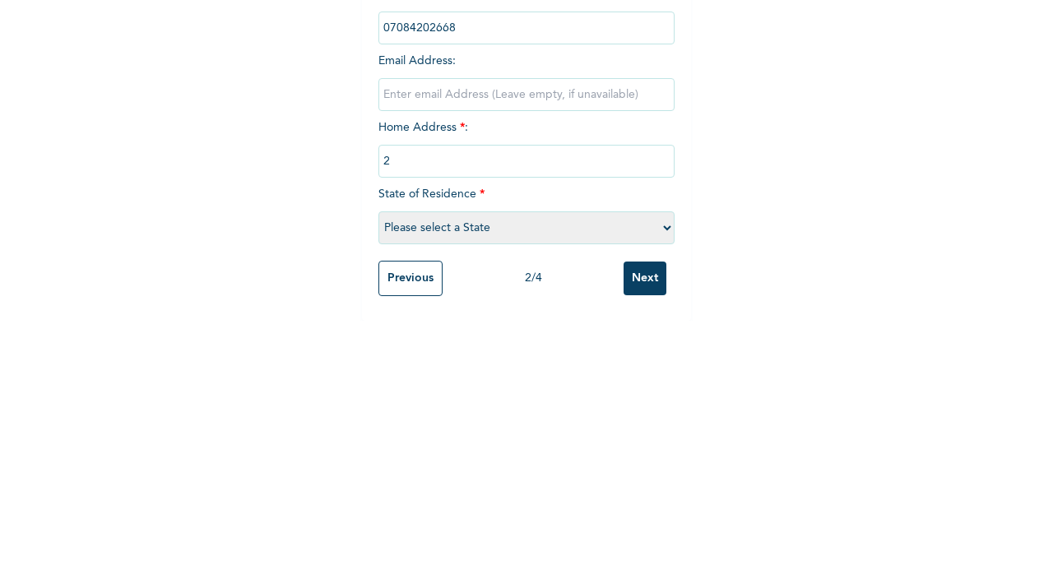
type input "25, KUDIRAT SOULE STREET, OFF COKER STREET, ORIMOLADE B/STOP, IFAKO IJAIYE, LAG…"
type input "Adewunmisamson@gmail.com"
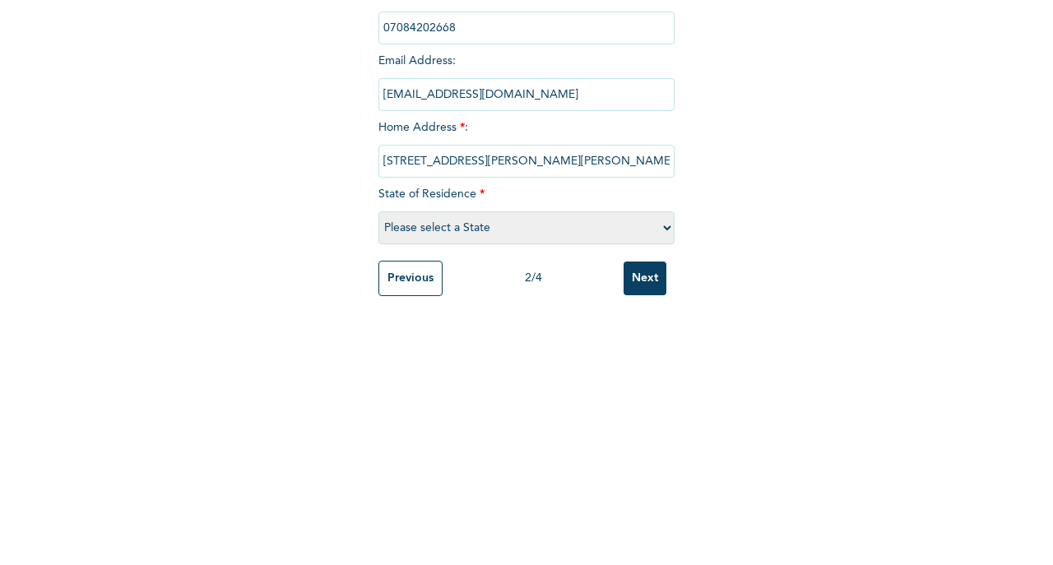
select select "25"
click at [648, 513] on input "Next" at bounding box center [644, 523] width 43 height 34
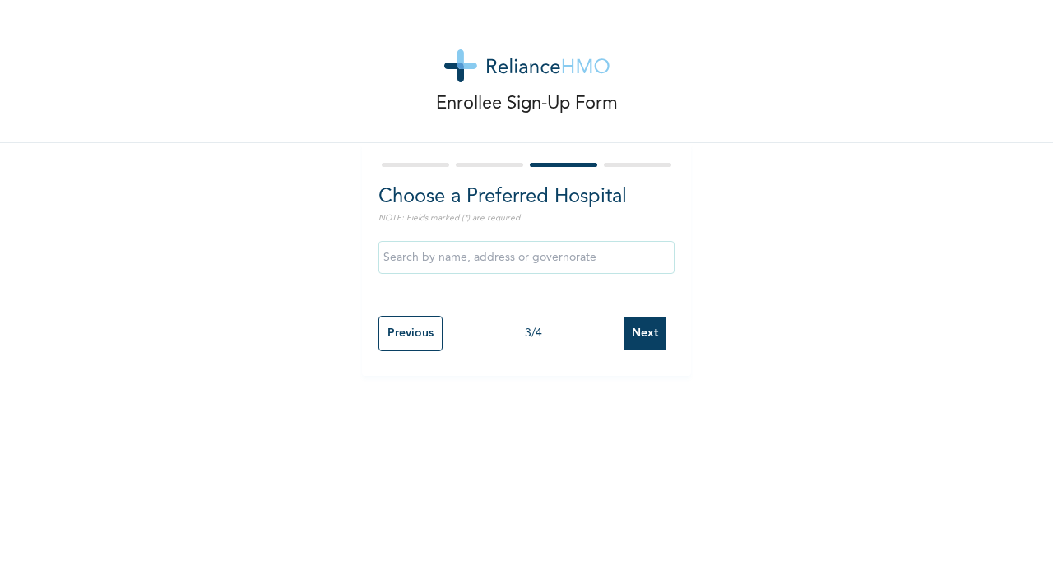
scroll to position [0, 0]
click at [479, 257] on input "text" at bounding box center [526, 257] width 296 height 33
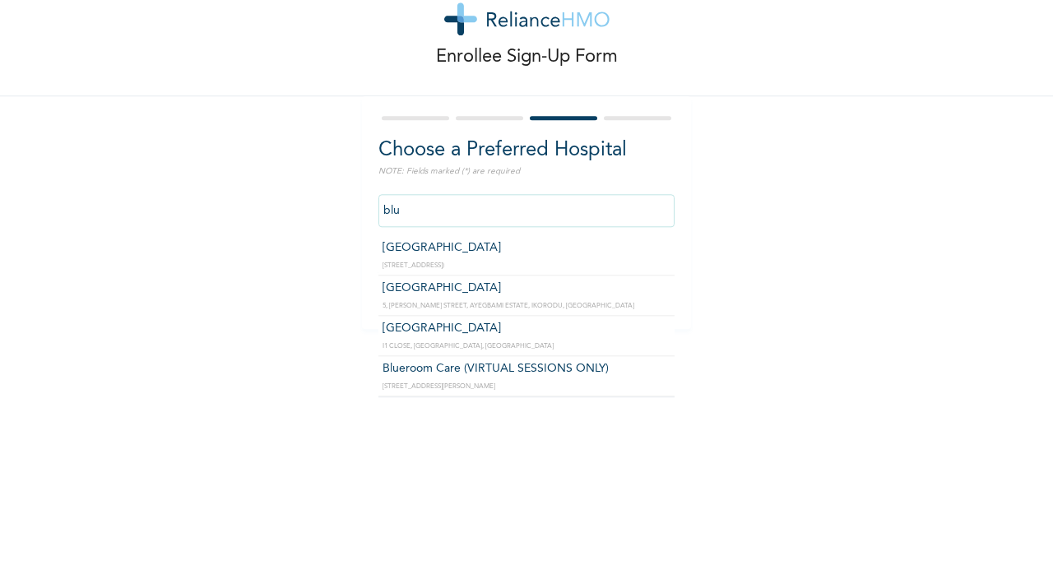
type input "Blue Cross Hospital"
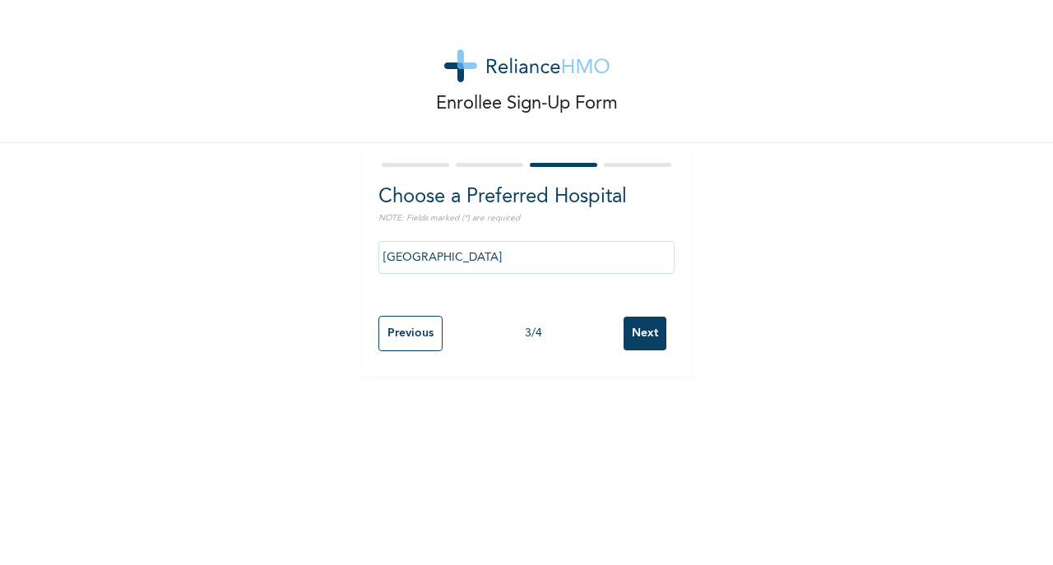
click at [640, 327] on input "Next" at bounding box center [644, 334] width 43 height 34
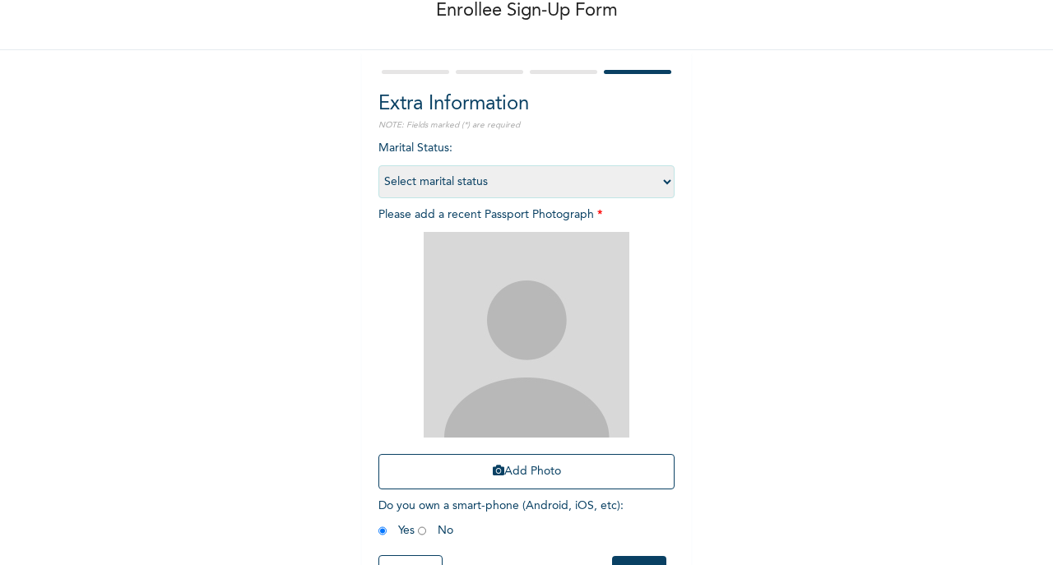
scroll to position [137, 0]
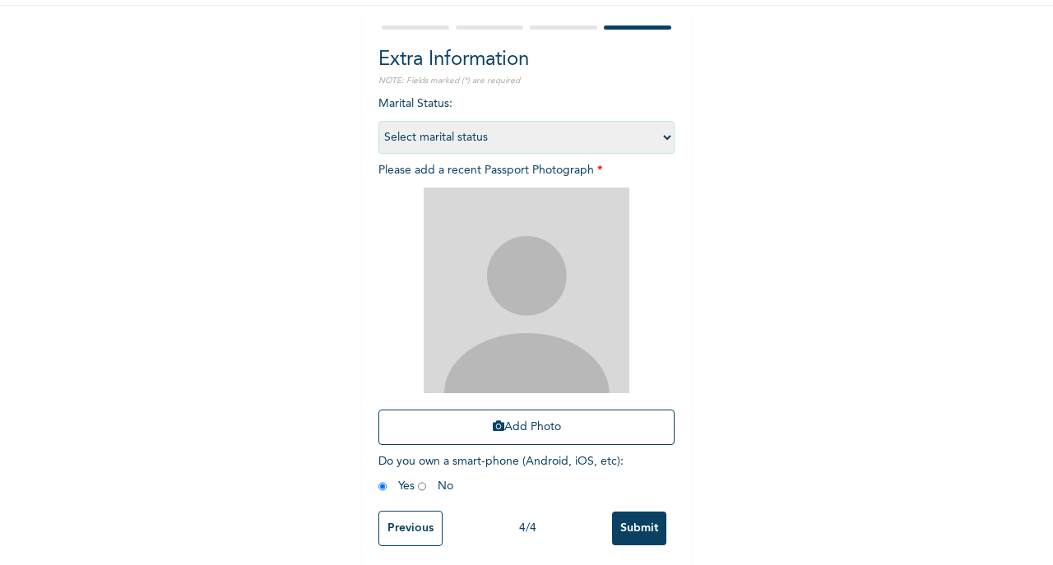
click at [526, 139] on select "Select marital status Single Married Divorced Widow/Widower" at bounding box center [526, 137] width 296 height 33
select select "1"
click at [378, 121] on select "Select marital status Single Married Divorced Widow/Widower" at bounding box center [526, 137] width 296 height 33
click at [533, 421] on button "Add Photo" at bounding box center [526, 427] width 296 height 35
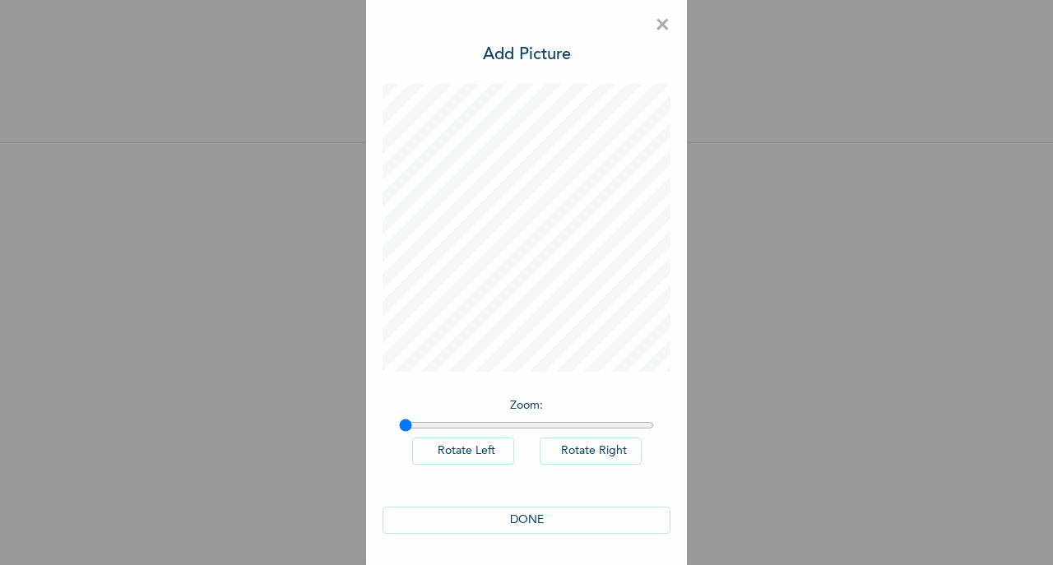
scroll to position [0, 0]
click at [535, 521] on button "DONE" at bounding box center [526, 528] width 288 height 27
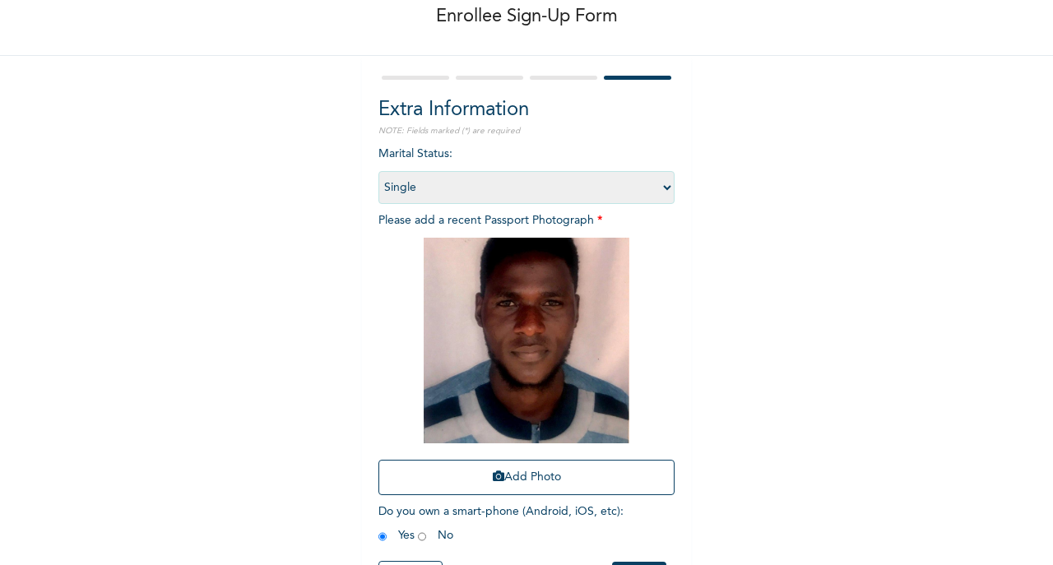
scroll to position [156, 0]
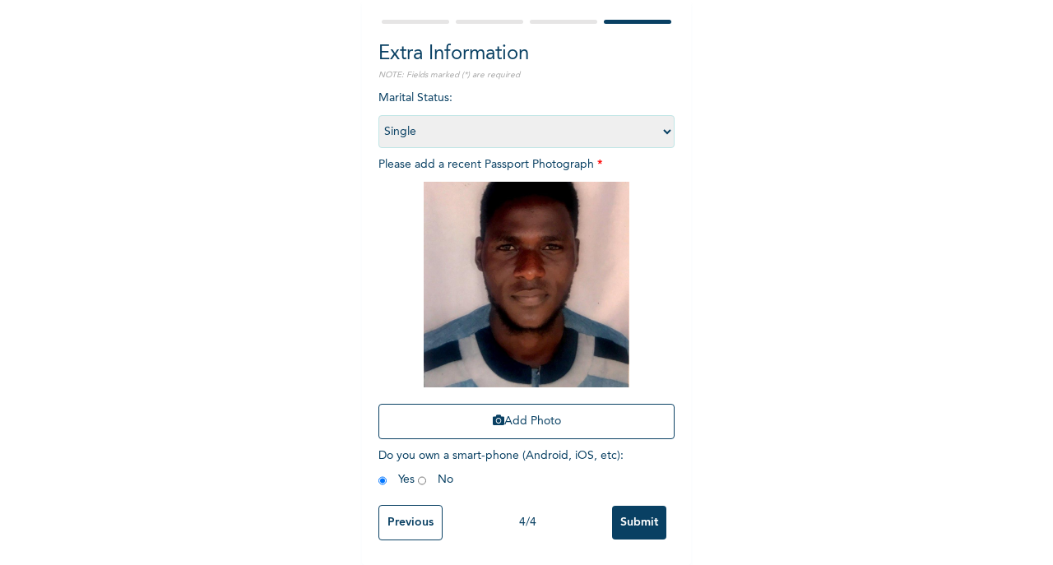
click at [638, 510] on input "Submit" at bounding box center [639, 523] width 54 height 34
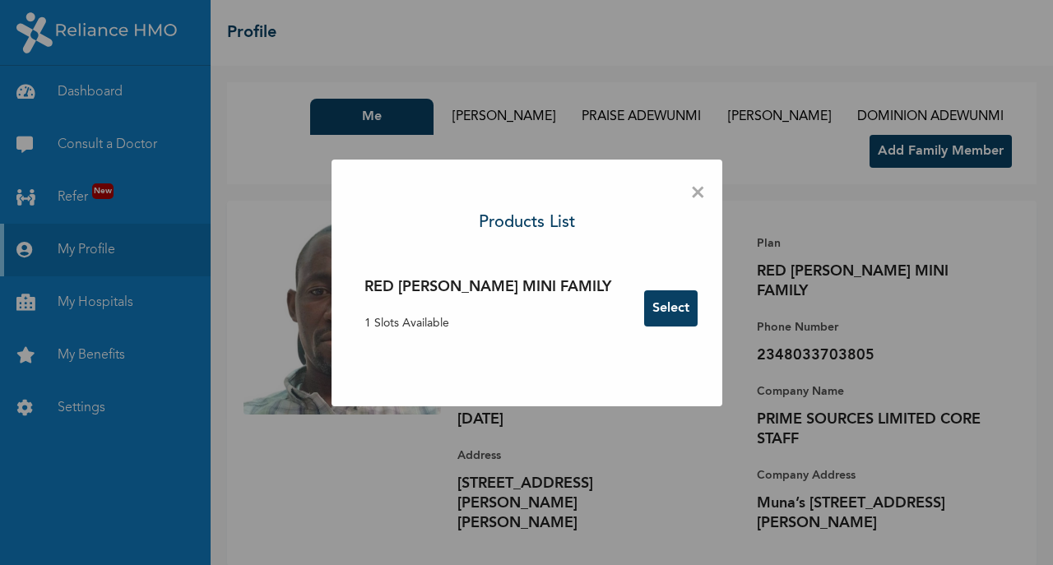
click at [690, 194] on span "×" at bounding box center [698, 193] width 16 height 35
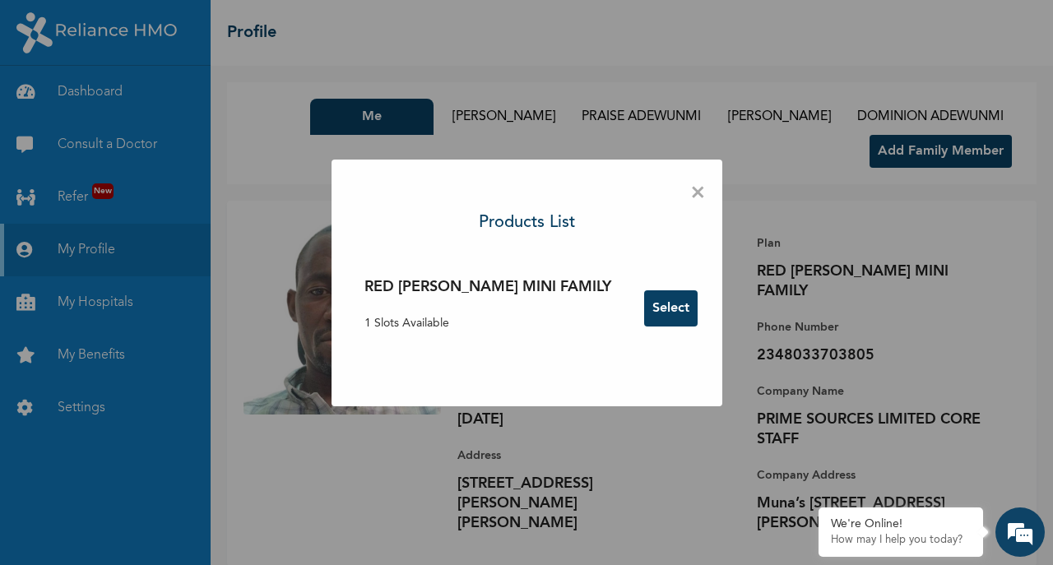
click at [644, 321] on button "Select" at bounding box center [670, 308] width 53 height 36
click at [690, 196] on span "×" at bounding box center [698, 193] width 16 height 35
